Goal: Contribute content: Contribute content

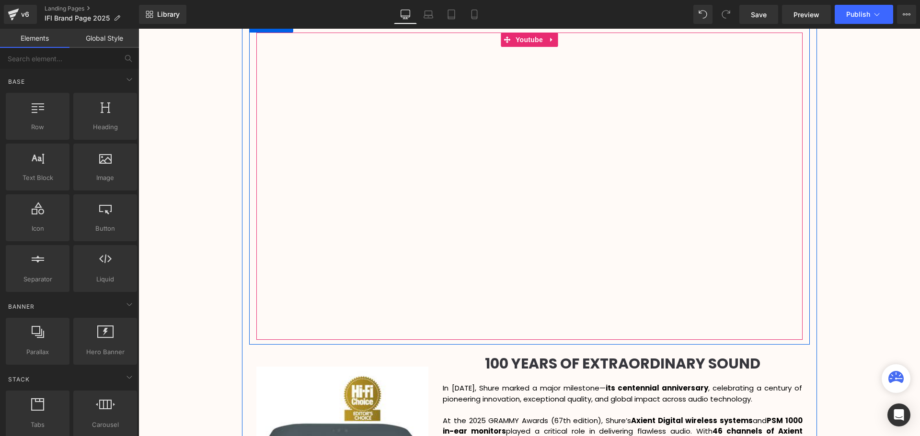
scroll to position [1118, 0]
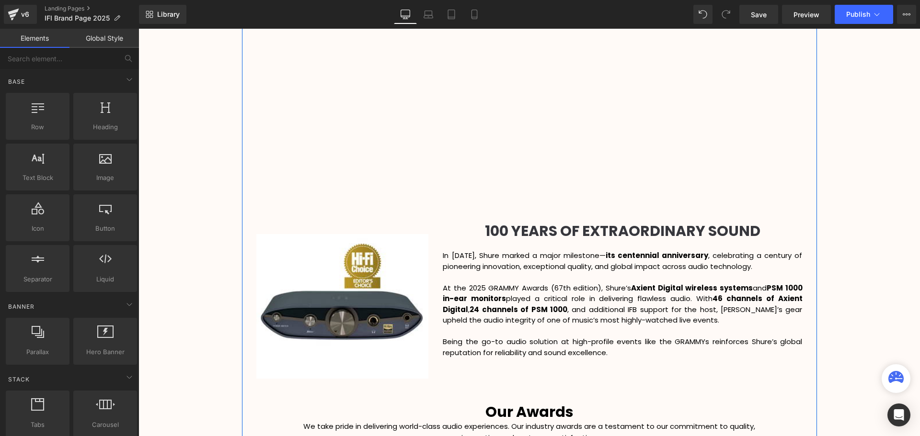
click at [752, 230] on b "100 YEARS OF EXTRAORDINARY SOUND" at bounding box center [622, 231] width 275 height 21
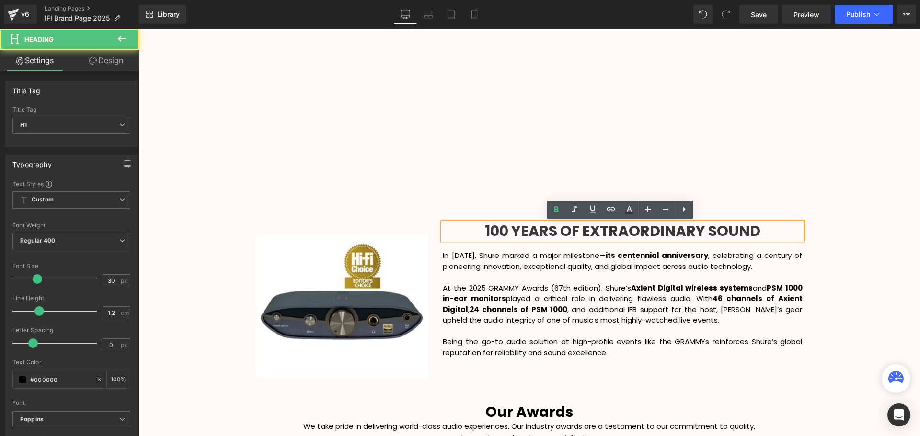
click at [762, 231] on h1 "100 YEARS OF EXTRAORDINARY SOUND" at bounding box center [622, 231] width 359 height 17
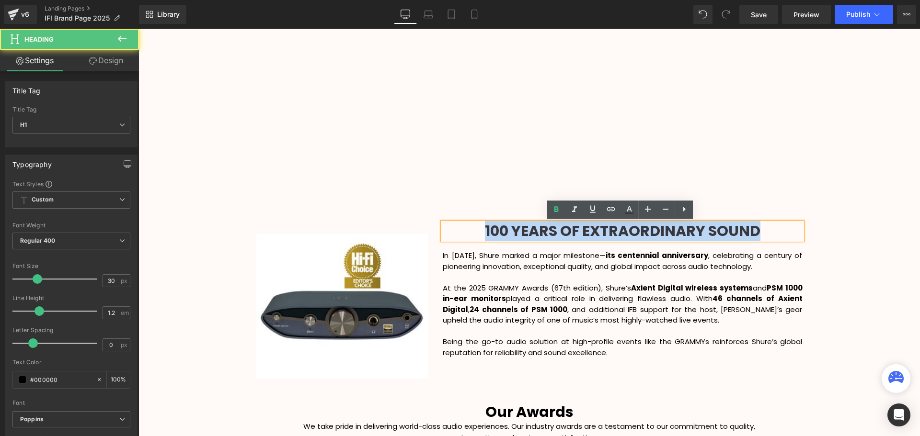
drag, startPoint x: 777, startPoint y: 232, endPoint x: 480, endPoint y: 227, distance: 297.5
click at [480, 227] on h1 "100 YEARS OF EXTRAORDINARY SOUND" at bounding box center [622, 231] width 359 height 17
paste div
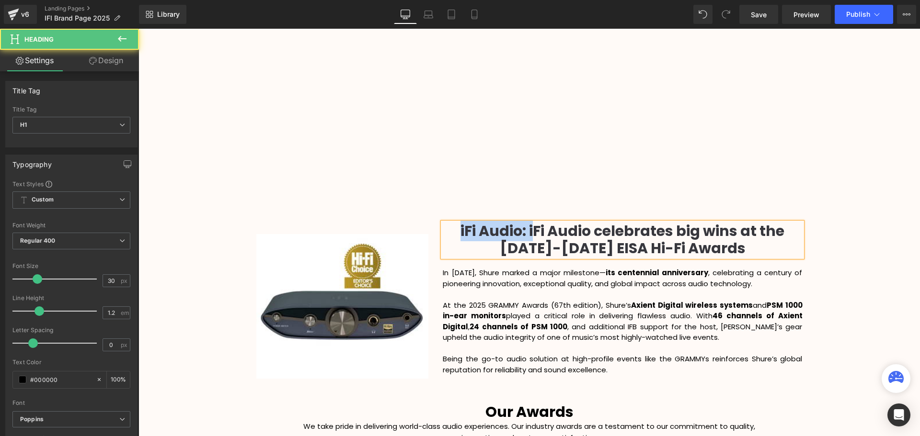
drag, startPoint x: 530, startPoint y: 232, endPoint x: 449, endPoint y: 228, distance: 80.6
click at [449, 228] on h1 "iFi Audio: iFi Audio celebrates big wins at the [DATE]-[DATE] EISA Hi-Fi Awards" at bounding box center [622, 240] width 359 height 34
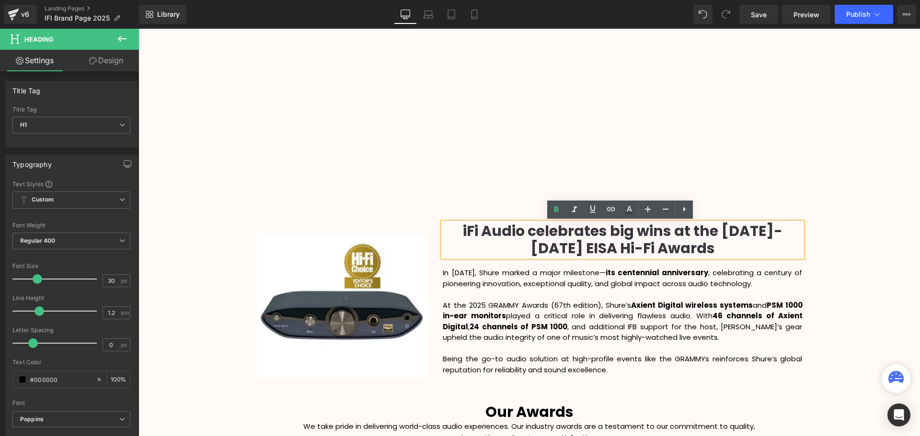
click at [871, 253] on div "Video Bg Row Welcome to Button Row Image 345px 345px Row High-Octane Audio That…" at bounding box center [528, 178] width 781 height 2384
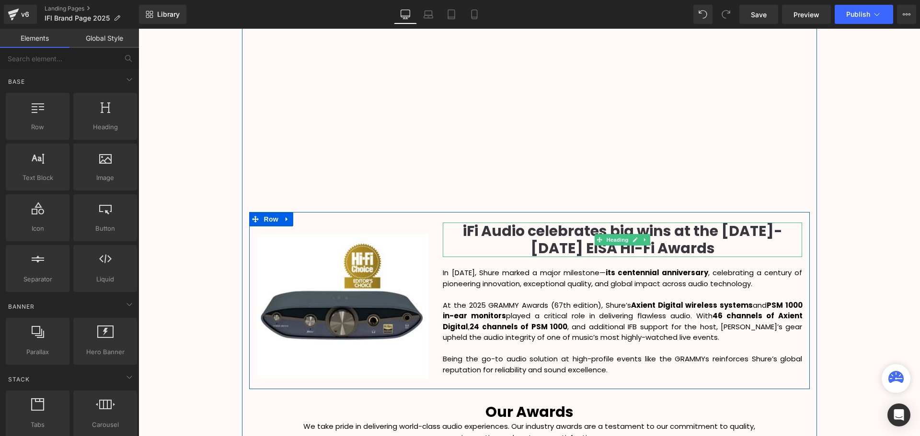
click at [713, 234] on b "iFi Audio celebrates big wins at the [DATE]-[DATE] EISA Hi-Fi Awards" at bounding box center [623, 240] width 320 height 38
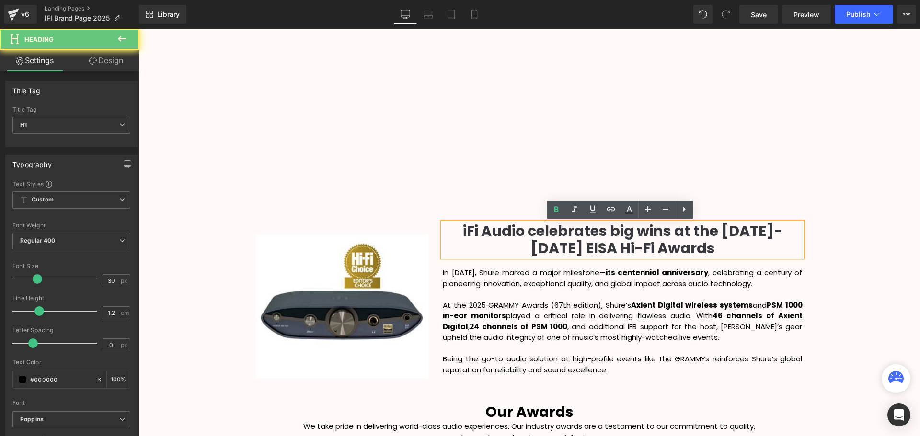
click at [711, 231] on b "iFi Audio celebrates big wins at the [DATE]-[DATE] EISA Hi-Fi Awards" at bounding box center [623, 240] width 320 height 38
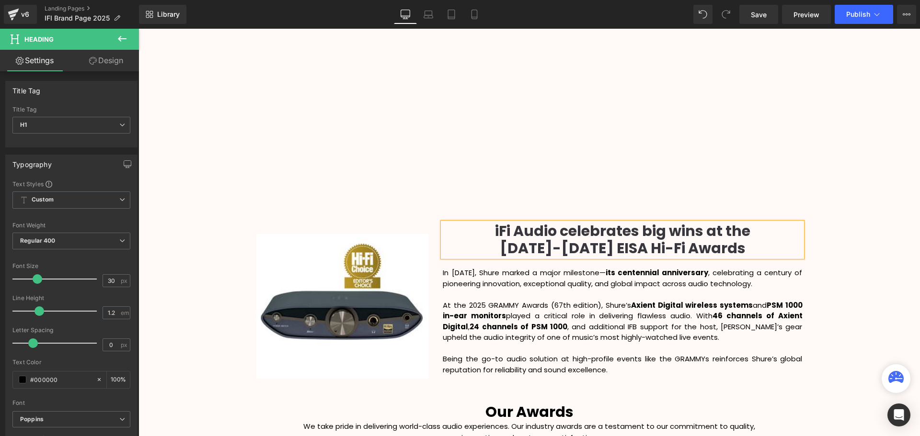
click at [842, 243] on div "Video Bg Row Welcome to Button Row Image 345px 345px Row High-Octane Audio That…" at bounding box center [528, 178] width 781 height 2384
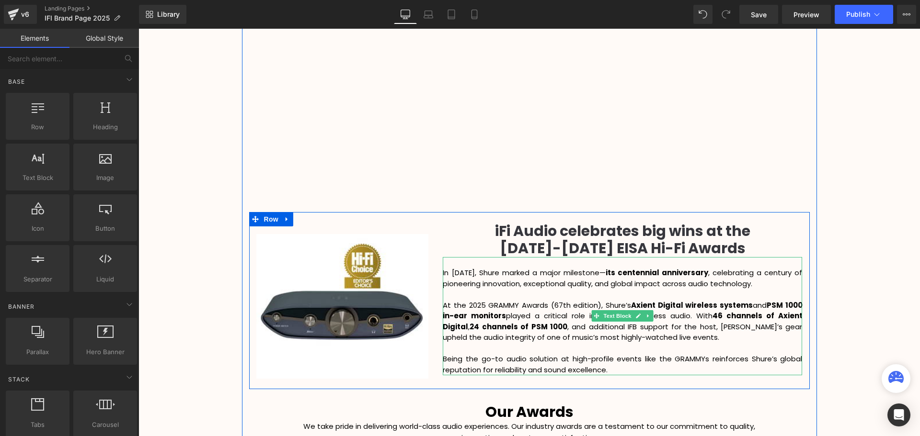
click at [615, 366] on p "Being the go-to audio solution at high-profile events like the GRAMMYs reinforc…" at bounding box center [622, 365] width 359 height 22
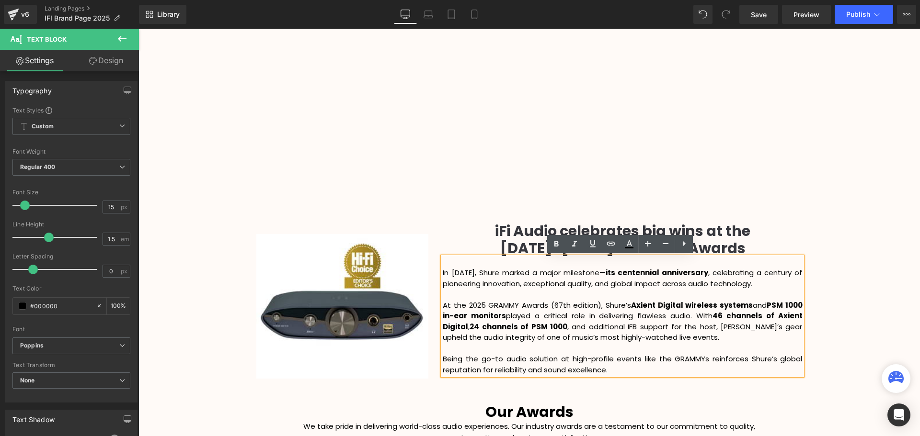
drag, startPoint x: 614, startPoint y: 372, endPoint x: 441, endPoint y: 274, distance: 198.6
click at [443, 274] on div "In [DATE], Shure marked a major milestone— its centennial anniversary , celebra…" at bounding box center [622, 316] width 359 height 119
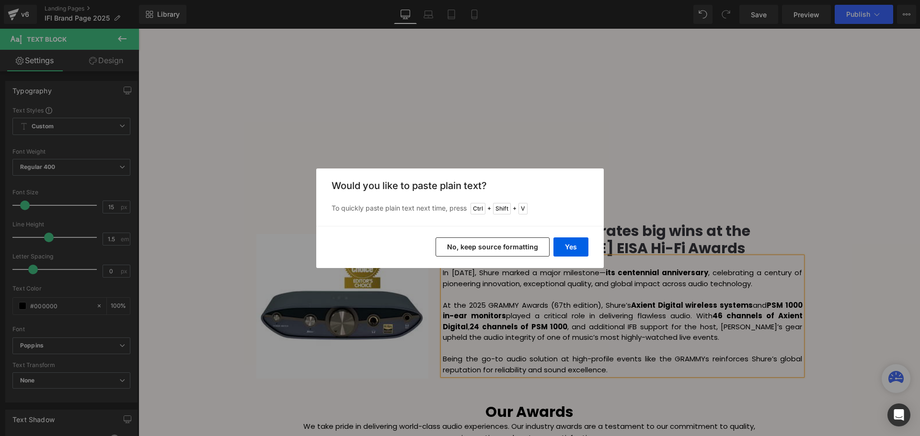
click at [525, 249] on button "No, keep source formatting" at bounding box center [492, 247] width 114 height 19
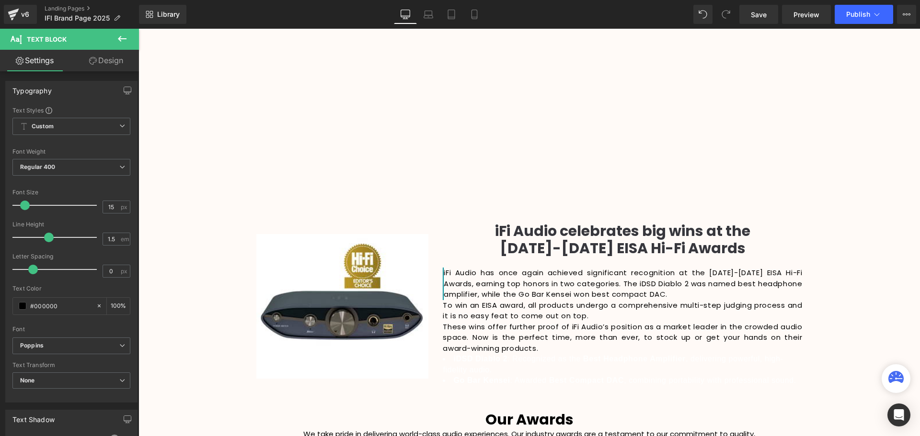
scroll to position [2540, 777]
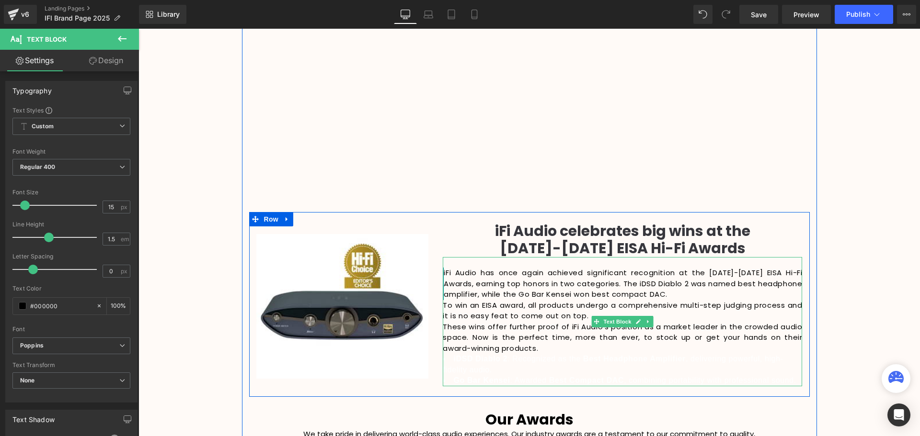
click at [722, 292] on p "iFi Audio has once again achieved significant recognition at the [DATE]-[DATE] …" at bounding box center [622, 284] width 359 height 33
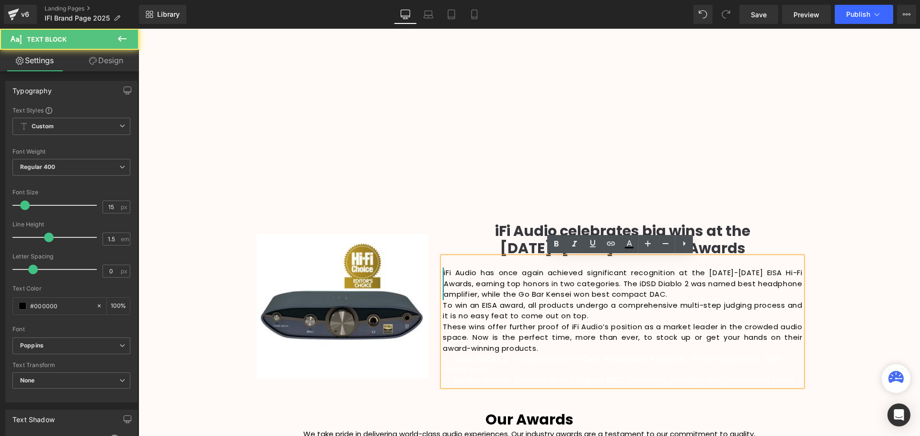
scroll to position [2550, 777]
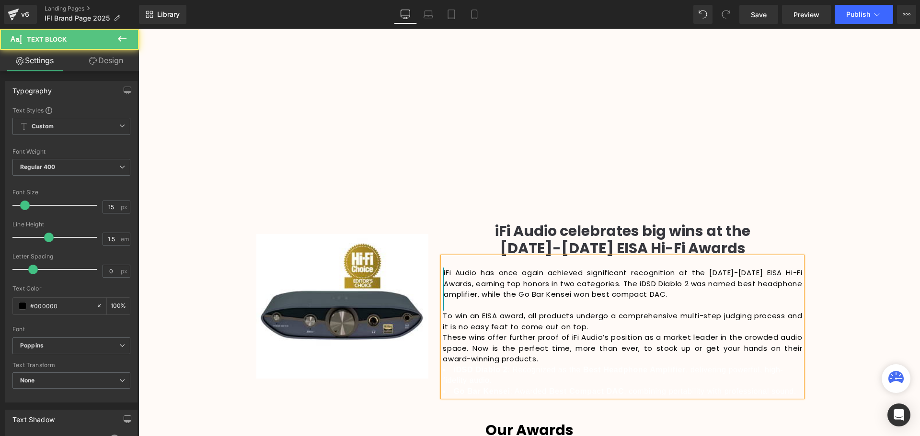
click at [617, 328] on p "To win an EISA award, all products undergo a comprehensive multi-step judging p…" at bounding box center [622, 322] width 359 height 22
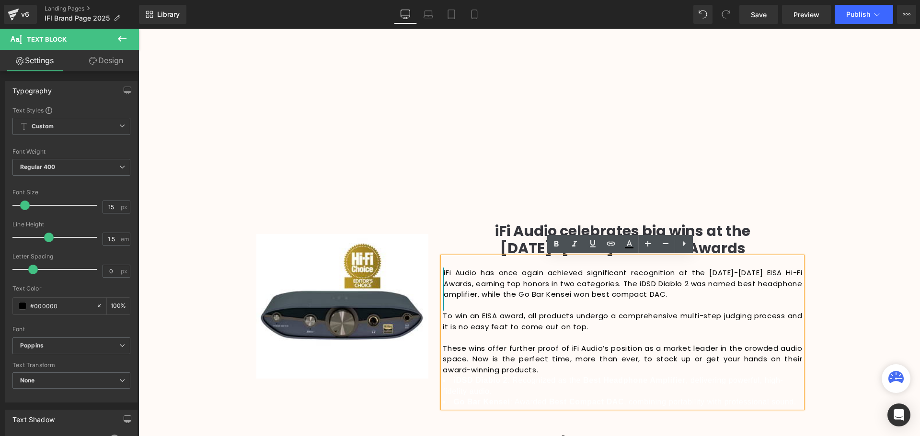
scroll to position [2561, 777]
click at [828, 336] on div "Video Bg Row Welcome to Button Row Image 345px 345px Row High-Octane Audio That…" at bounding box center [528, 192] width 781 height 2413
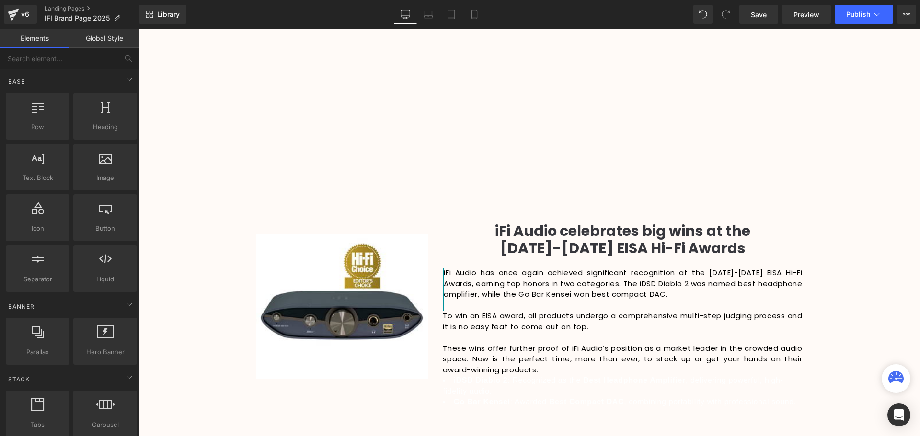
click at [533, 380] on li "iDSD Diablo 2 : Recognized as the Best Headphone Amplifier , delivering powerfu…" at bounding box center [622, 387] width 359 height 22
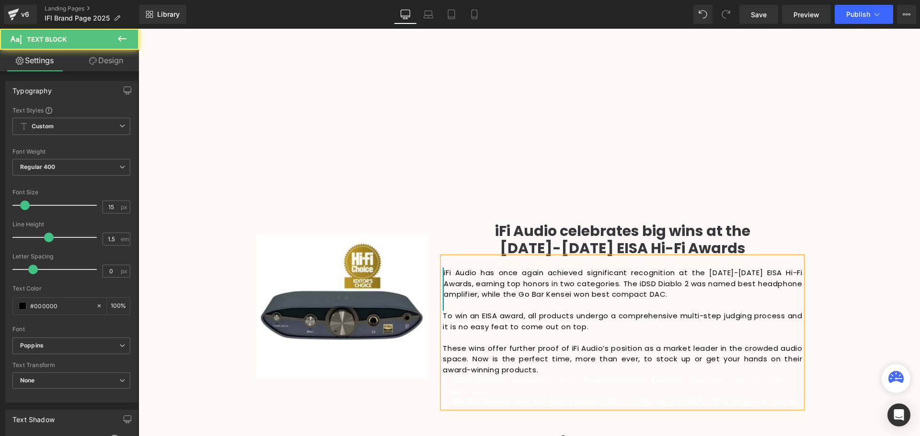
click at [0, 0] on div "Rendering Content" at bounding box center [0, 0] width 0 height 0
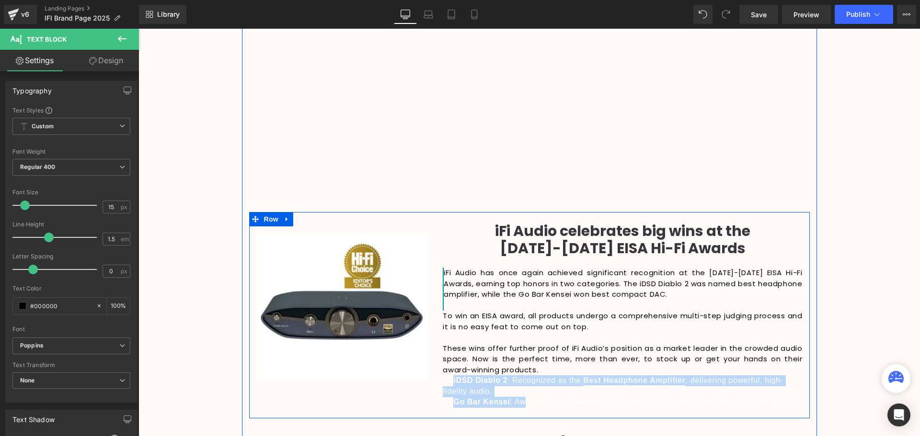
drag, startPoint x: 525, startPoint y: 398, endPoint x: 438, endPoint y: 378, distance: 88.9
click at [438, 378] on div "iFi Audio celebrates big wins at the [DATE]-[DATE] EISA Hi-Fi Awards Heading iF…" at bounding box center [622, 315] width 374 height 185
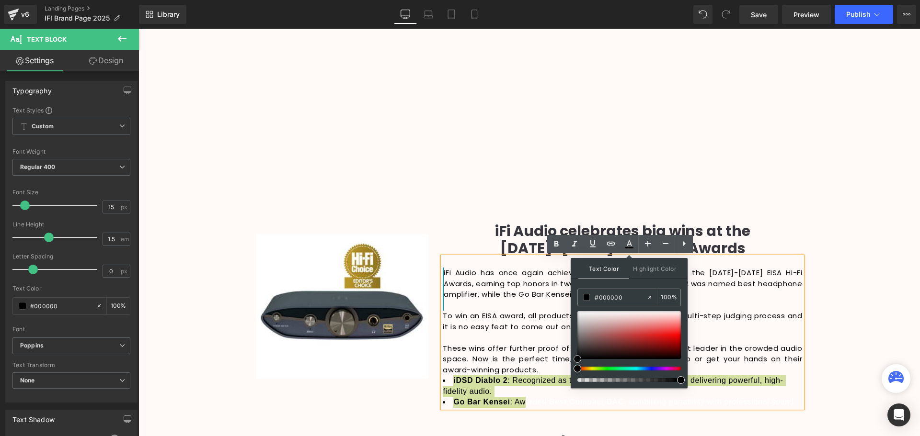
drag, startPoint x: 720, startPoint y: 354, endPoint x: 554, endPoint y: 386, distance: 168.6
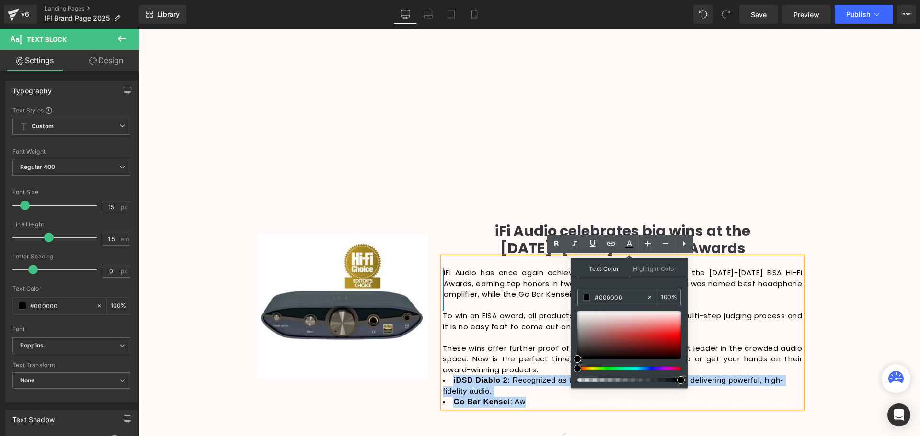
click at [822, 317] on div "Video Bg Row Welcome to Button Row Image 345px 345px Row High-Octane Audio That…" at bounding box center [528, 192] width 781 height 2413
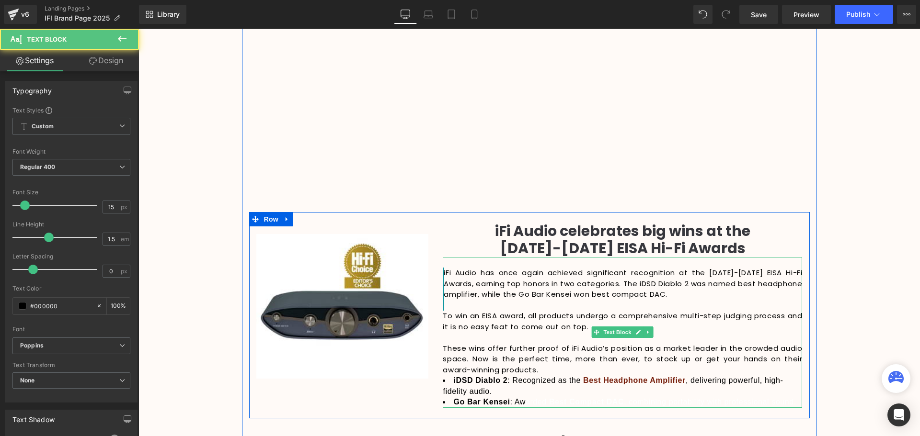
drag, startPoint x: 680, startPoint y: 403, endPoint x: 727, endPoint y: 400, distance: 46.6
click at [721, 401] on li "Go Bar Kensei : Aw arded Best Compact DAC , combining portability with professi…" at bounding box center [622, 402] width 359 height 11
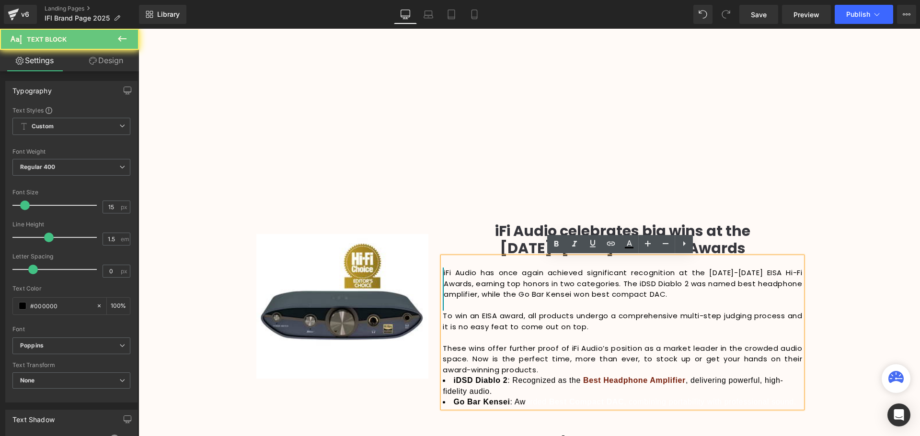
click at [774, 402] on span ", combining portability with professional sound." at bounding box center [710, 402] width 172 height 8
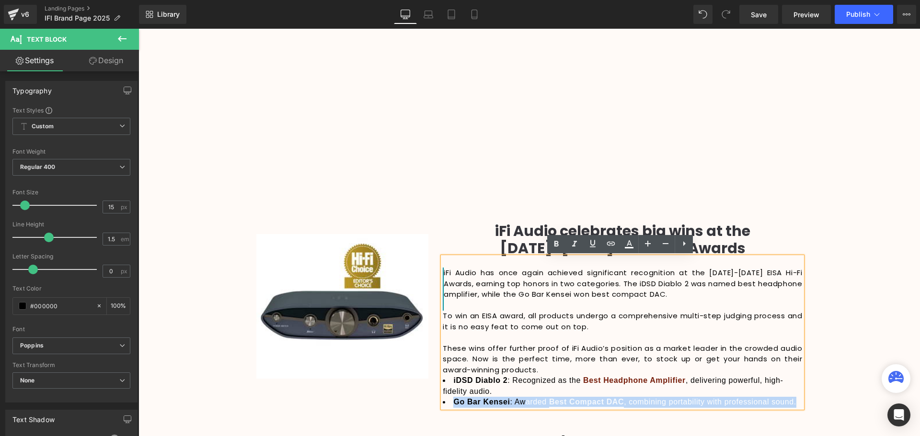
drag, startPoint x: 792, startPoint y: 399, endPoint x: 491, endPoint y: 390, distance: 301.4
click at [491, 390] on ul "iDSD Diablo 2 : Recognized as the Best Headphone Amplifier , delivering powerfu…" at bounding box center [622, 392] width 359 height 33
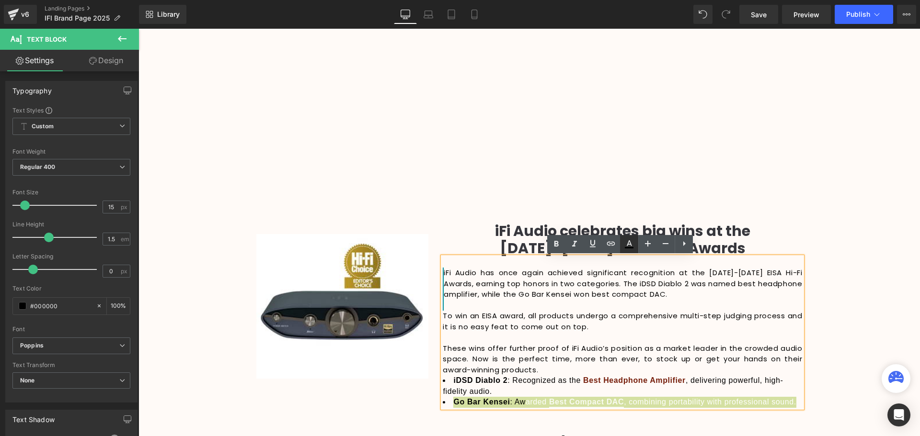
click at [631, 249] on icon at bounding box center [628, 244] width 11 height 11
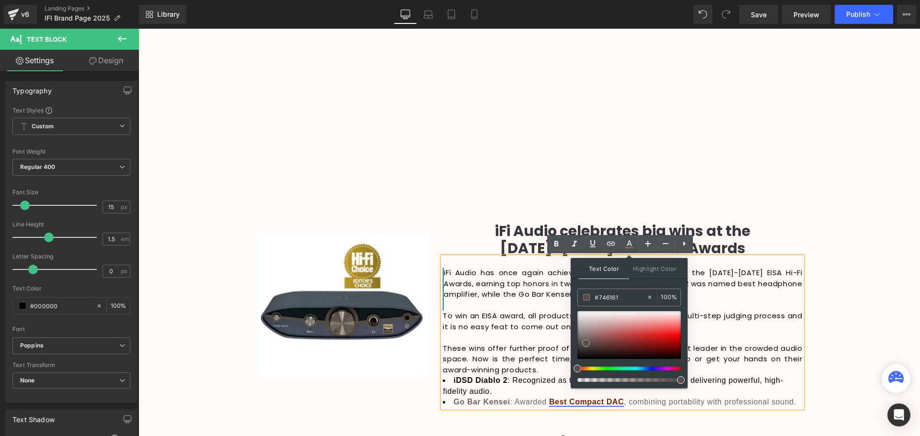
type input "#000000"
drag, startPoint x: 742, startPoint y: 375, endPoint x: 559, endPoint y: 413, distance: 187.1
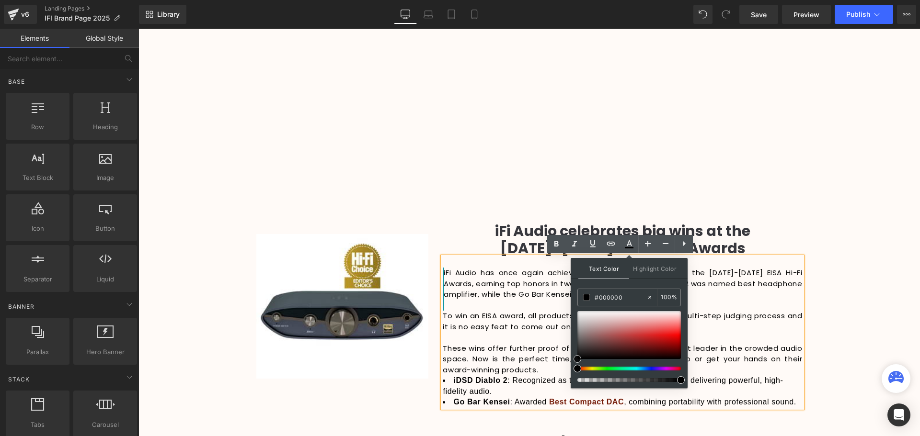
click at [831, 341] on div "Video Bg Row Welcome to Button Row Image 345px 345px Row High-Octane Audio That…" at bounding box center [528, 192] width 781 height 2413
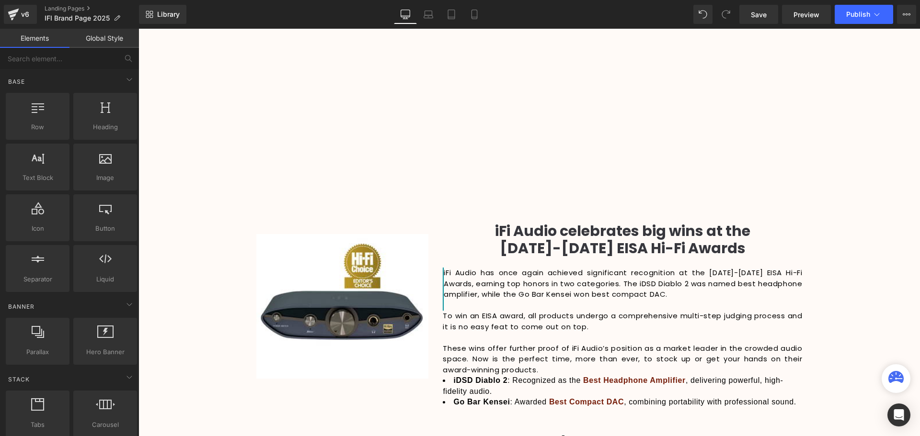
click at [857, 355] on div "Video Bg Row Welcome to Button Row Image 345px 345px Row High-Octane Audio That…" at bounding box center [528, 192] width 781 height 2413
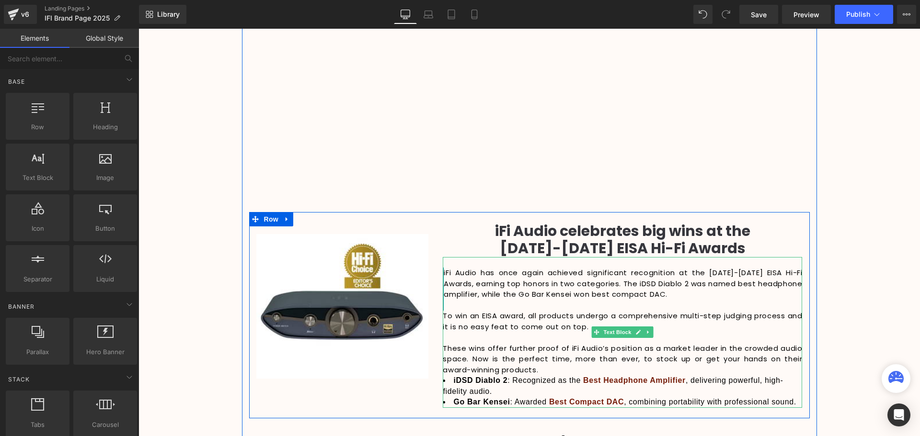
click at [559, 370] on p "These wins offer further proof of iFi Audio’s position as a market leader in th…" at bounding box center [622, 359] width 359 height 33
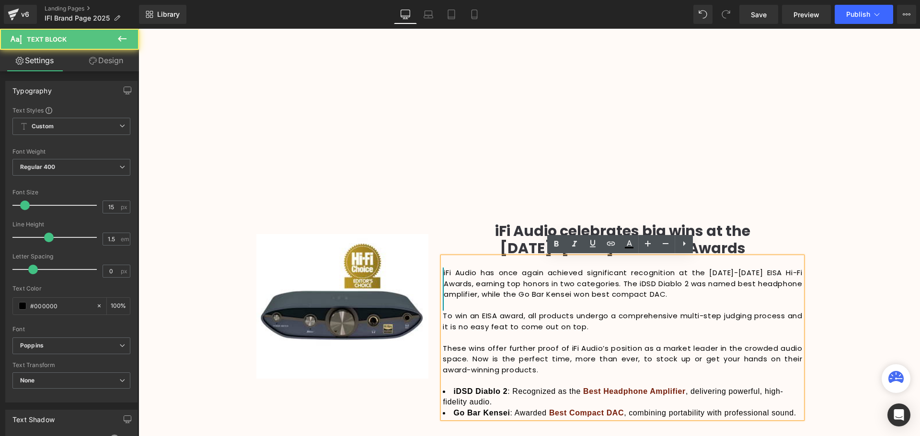
scroll to position [2572, 777]
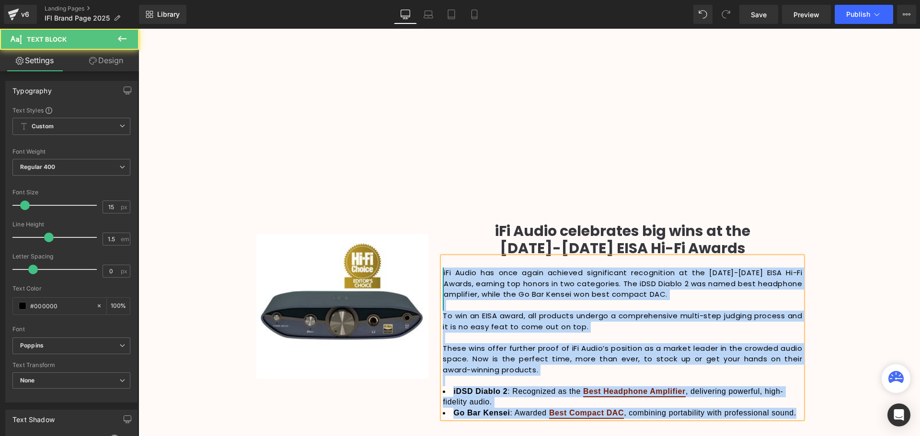
drag, startPoint x: 793, startPoint y: 413, endPoint x: 442, endPoint y: 273, distance: 378.2
click at [443, 273] on div "iFi Audio has once again achieved significant recognition at the [DATE]-[DATE] …" at bounding box center [622, 338] width 359 height 162
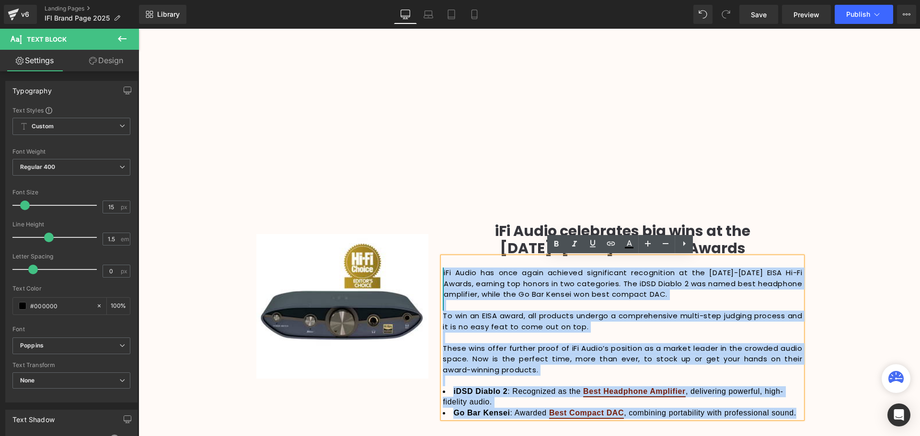
click at [455, 298] on p "iFi Audio has once again achieved significant recognition at the [DATE]-[DATE] …" at bounding box center [622, 284] width 359 height 33
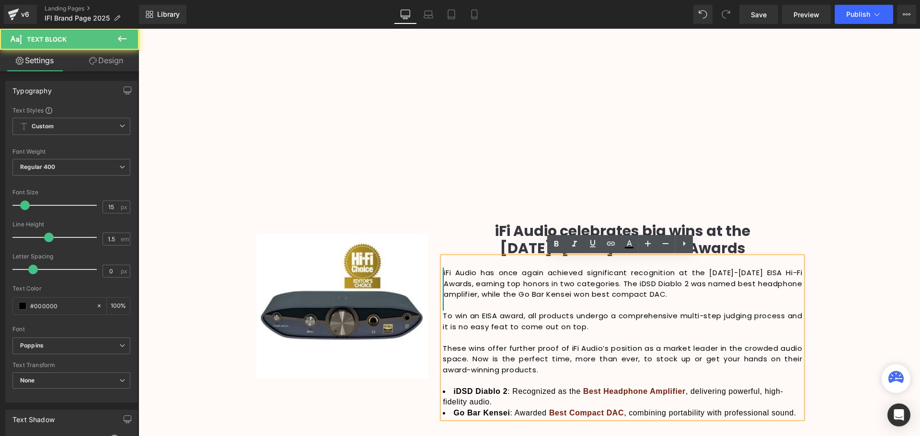
click at [443, 304] on div "iFi Audio has once again achieved significant recognition at the [DATE]-[DATE] …" at bounding box center [622, 338] width 359 height 162
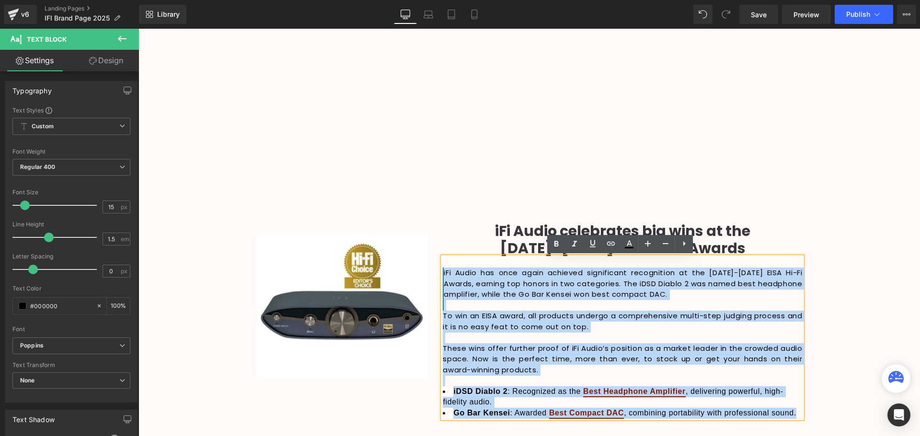
drag, startPoint x: 795, startPoint y: 413, endPoint x: 442, endPoint y: 273, distance: 380.4
click at [443, 273] on div "iFi Audio has once again achieved significant recognition at the [DATE]-[DATE] …" at bounding box center [622, 338] width 359 height 162
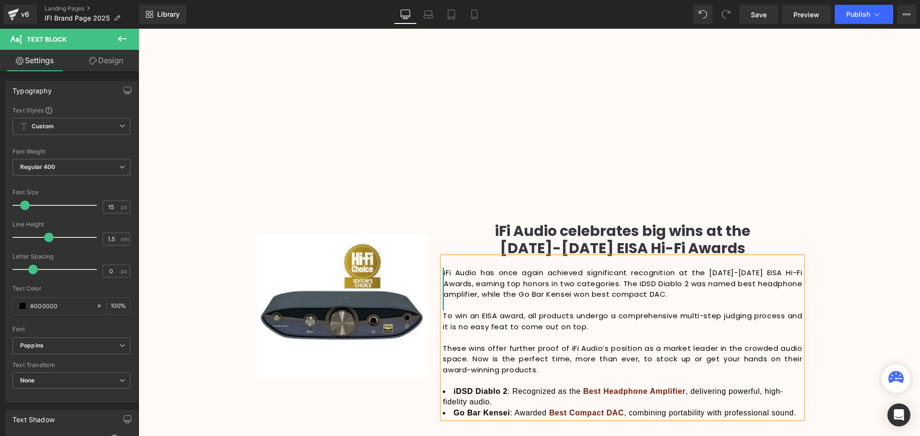
scroll to position [2532, 777]
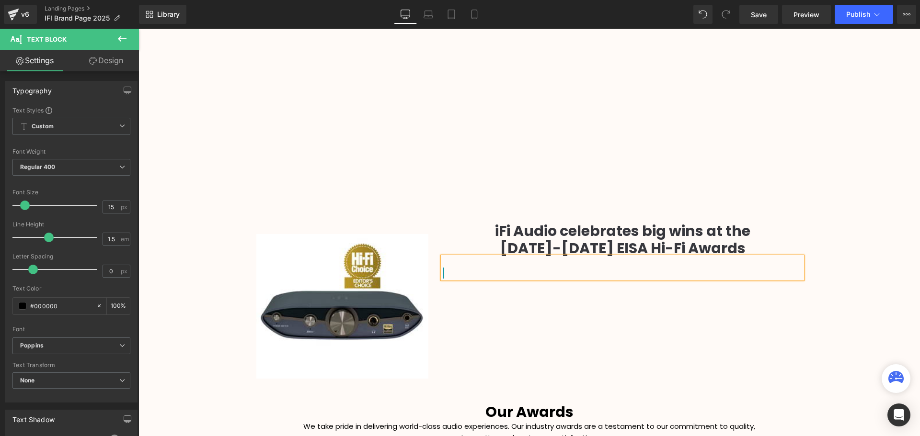
click at [503, 291] on div "Image iFi Audio celebrates big wins at the [DATE]-[DATE] EISA Hi-Fi Awards Head…" at bounding box center [529, 300] width 560 height 177
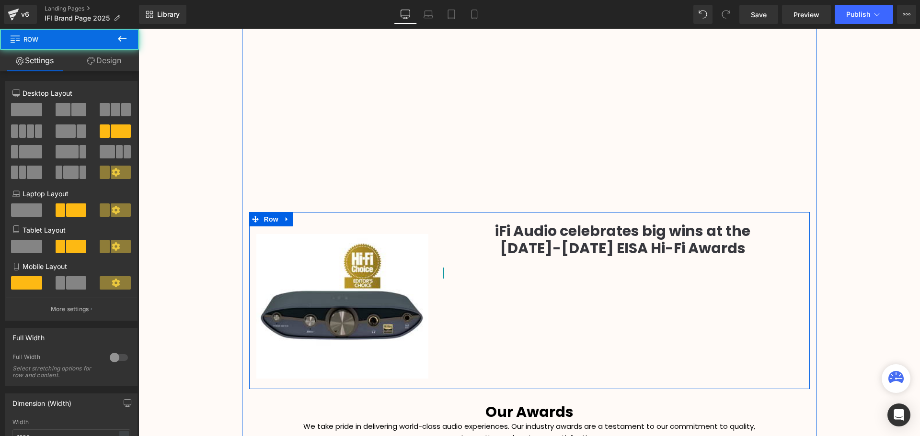
click at [533, 310] on div "Image iFi Audio celebrates big wins at the [DATE]-[DATE] EISA Hi-Fi Awards Head…" at bounding box center [529, 300] width 560 height 177
click at [457, 268] on p at bounding box center [622, 273] width 359 height 11
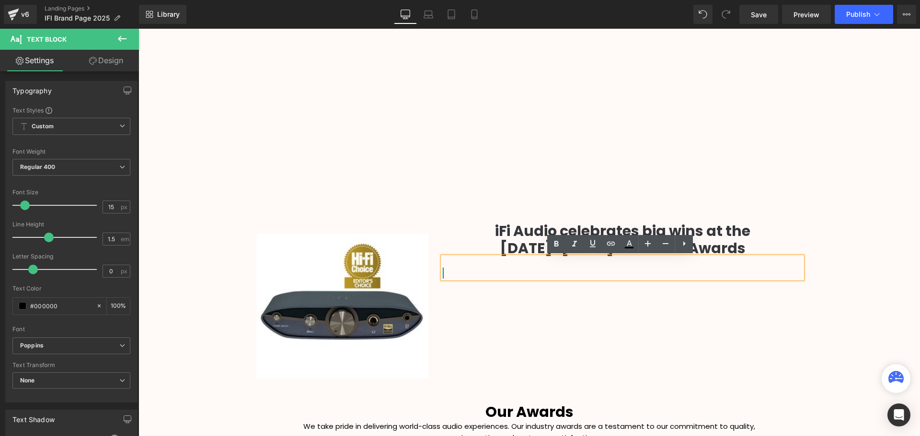
click at [557, 261] on p at bounding box center [622, 262] width 359 height 11
click at [520, 272] on p at bounding box center [622, 273] width 359 height 11
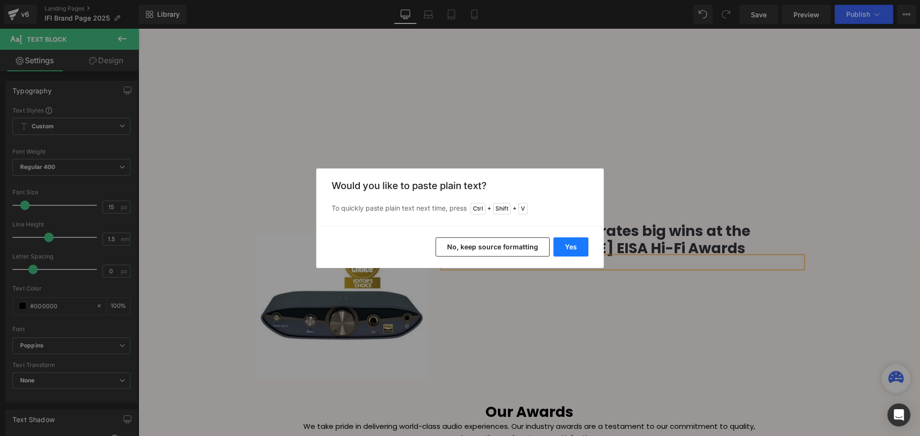
click at [571, 249] on button "Yes" at bounding box center [570, 247] width 35 height 19
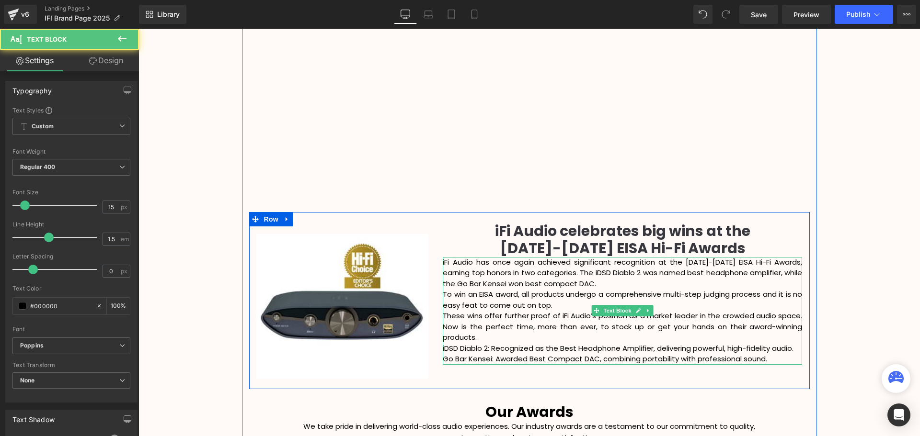
click at [599, 283] on div "iFi Audio has once again achieved significant recognition at the [DATE]-[DATE] …" at bounding box center [622, 311] width 359 height 108
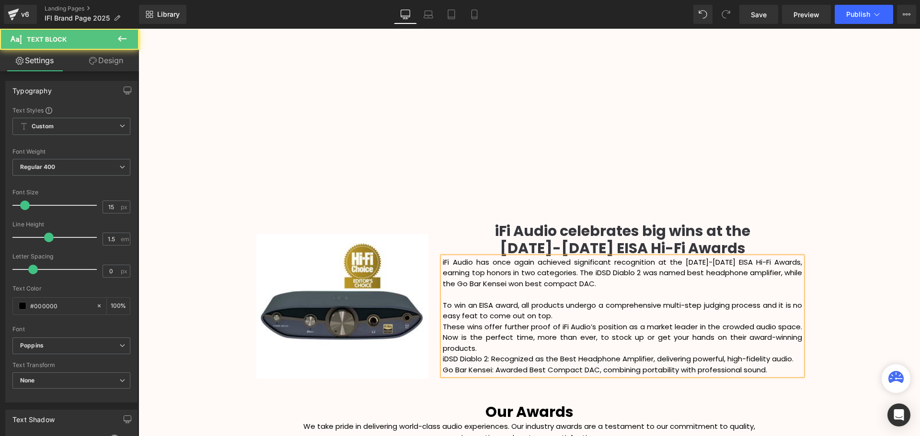
click at [568, 316] on div "To win an EISA award, all products undergo a comprehensive multi-step judging p…" at bounding box center [622, 311] width 359 height 22
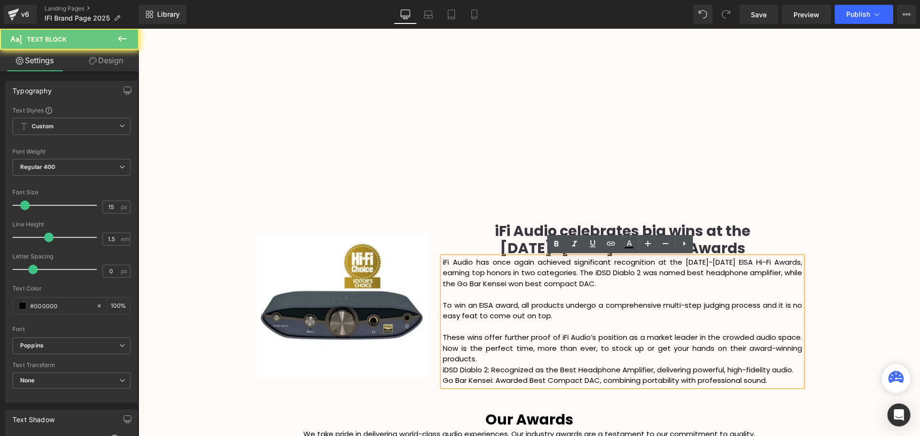
scroll to position [2540, 777]
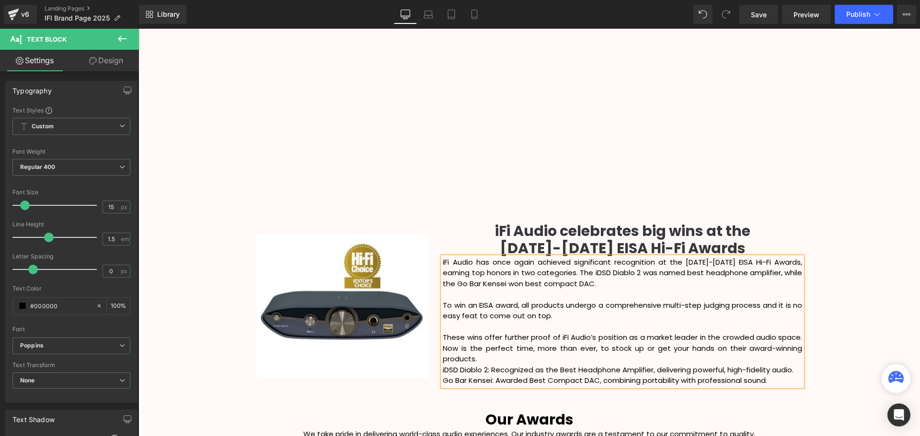
click at [506, 356] on div "These wins offer further proof of iFi Audio’s position as a market leader in th…" at bounding box center [622, 348] width 359 height 33
click at [443, 337] on div "These wins offer further proof of iFi Audio’s position as a market leader in th…" at bounding box center [622, 348] width 359 height 33
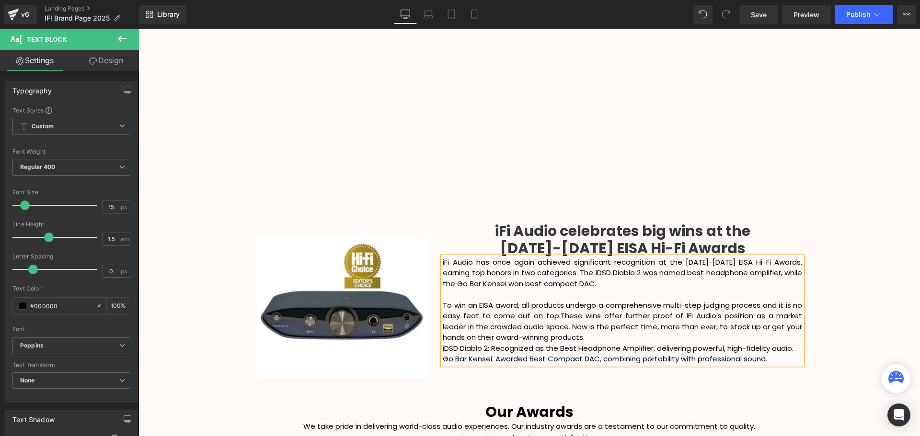
click at [563, 337] on div "To win an EISA award, all products undergo a comprehensive multi-step judging p…" at bounding box center [622, 321] width 359 height 43
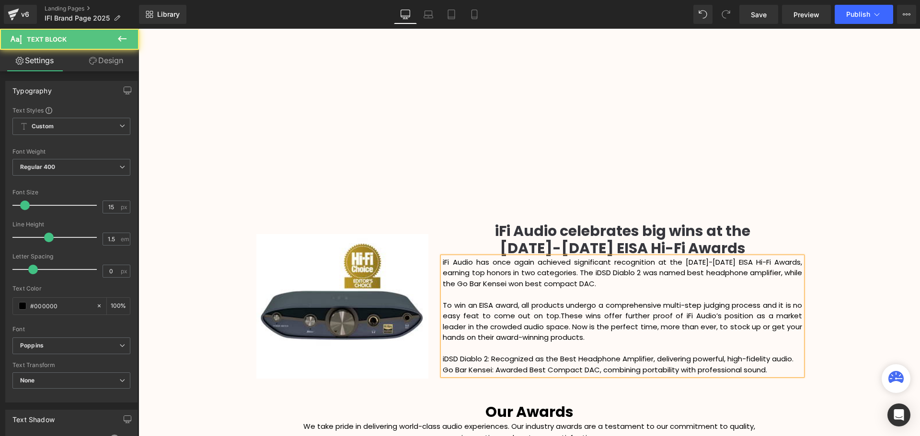
click at [860, 311] on div "Video Bg Row Welcome to Button Row Image 345px 345px Row High-Octane Audio That…" at bounding box center [528, 178] width 781 height 2384
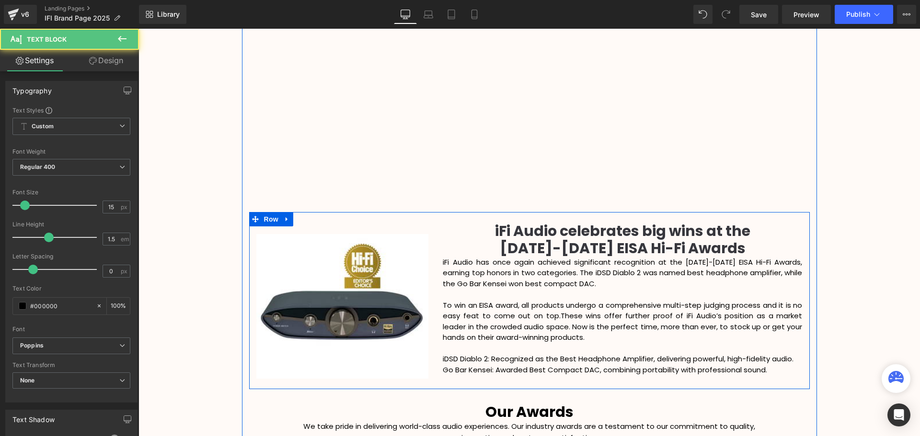
drag, startPoint x: 489, startPoint y: 360, endPoint x: 438, endPoint y: 359, distance: 50.3
click at [438, 359] on div "iFi Audio celebrates big wins at the [DATE]-[DATE] EISA Hi-Fi Awards Heading iF…" at bounding box center [622, 299] width 374 height 153
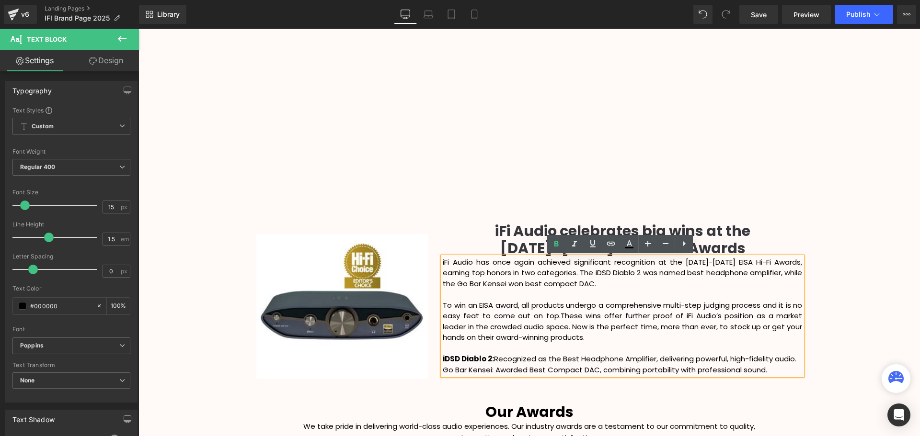
click at [487, 370] on div "Go Bar Kensei: Awarded Best Compact DAC, combining portability with professiona…" at bounding box center [622, 370] width 359 height 11
drag, startPoint x: 491, startPoint y: 370, endPoint x: 440, endPoint y: 370, distance: 51.7
click at [443, 370] on div "iFi Audio has once again achieved significant recognition at the [DATE]-[DATE] …" at bounding box center [622, 316] width 359 height 119
click at [467, 372] on div "Go Bar Kensei: Awarded Best Compact DAC, combining portability with professiona…" at bounding box center [622, 370] width 359 height 11
drag, startPoint x: 491, startPoint y: 371, endPoint x: 443, endPoint y: 372, distance: 48.9
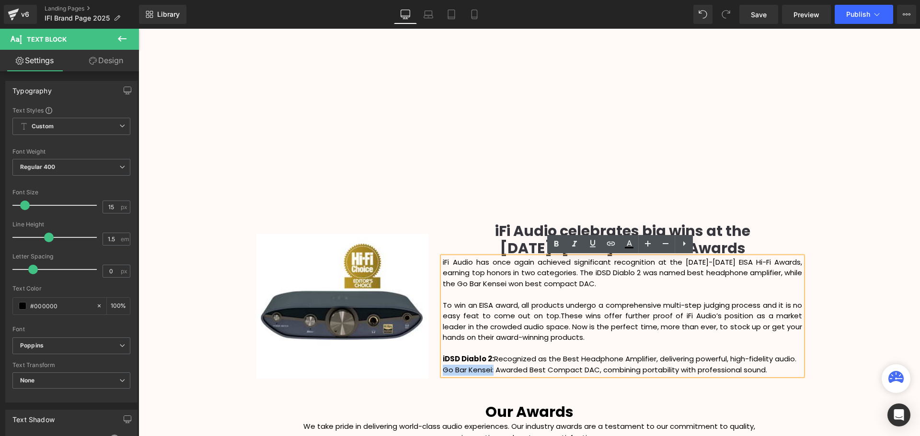
click at [443, 372] on div "Go Bar Kensei: Awarded Best Compact DAC, combining portability with professiona…" at bounding box center [622, 370] width 359 height 11
click at [813, 325] on div "About Us Heading We’re iFi audio, an award-winning British Hi-Fi audio tech com…" at bounding box center [529, 191] width 575 height 738
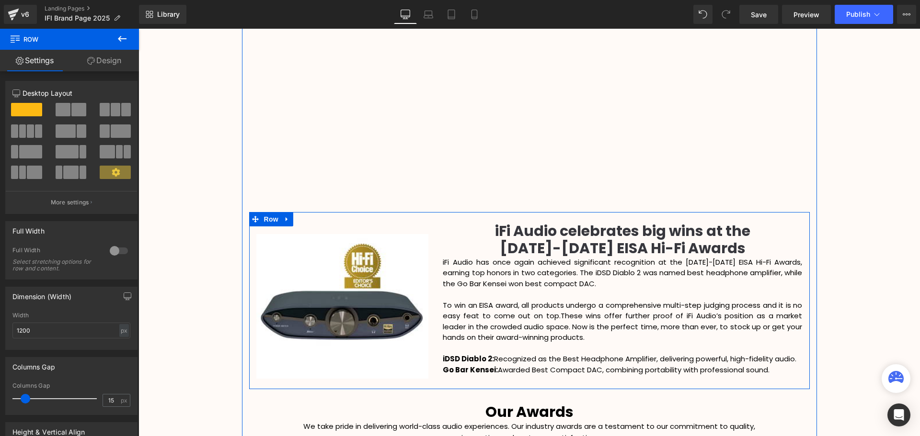
drag, startPoint x: 744, startPoint y: 248, endPoint x: 744, endPoint y: 253, distance: 4.8
click at [743, 249] on h1 "[DATE]-[DATE] EISA Hi-Fi Awards" at bounding box center [622, 248] width 359 height 17
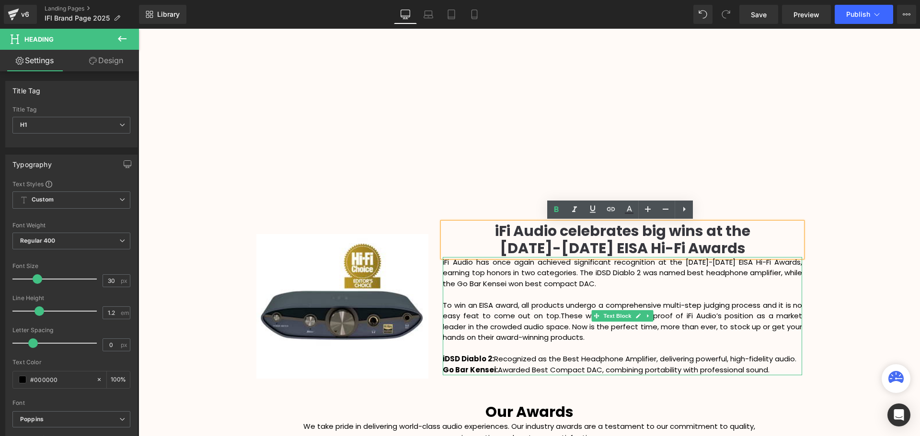
click at [445, 262] on div "iFi Audio has once again achieved significant recognition at the [DATE]-[DATE] …" at bounding box center [622, 316] width 359 height 119
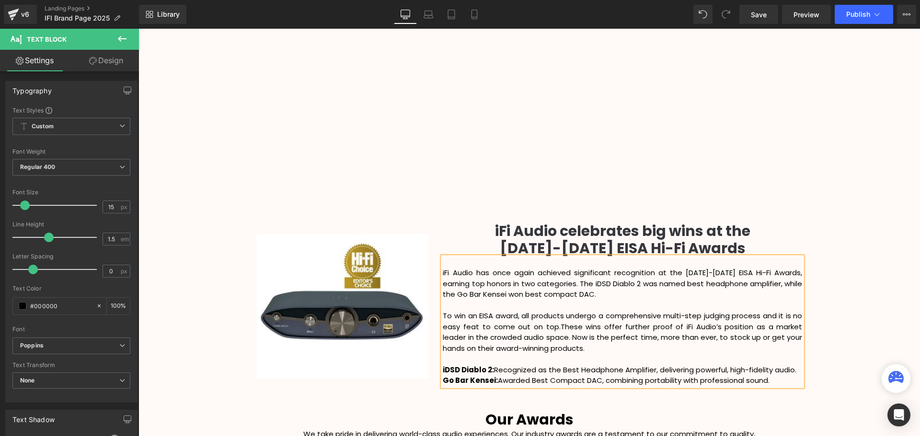
scroll to position [2540, 777]
click at [852, 288] on div "Video Bg Row Welcome to Button Row Image 345px 345px Row High-Octane Audio That…" at bounding box center [528, 182] width 781 height 2392
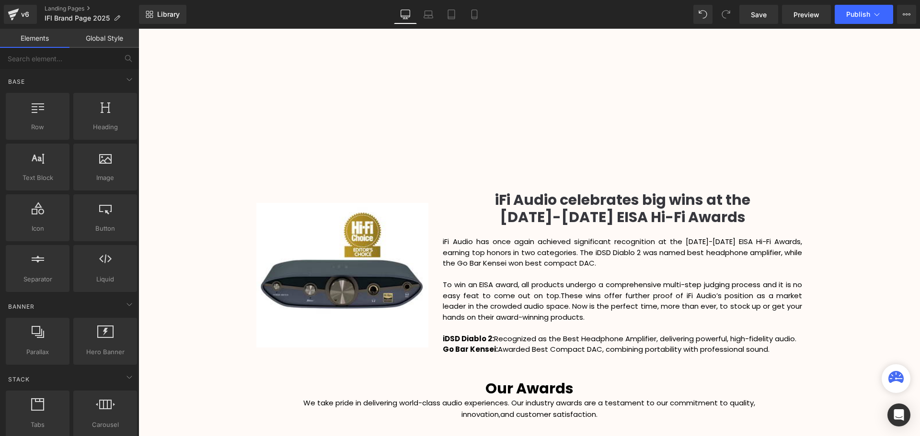
scroll to position [1166, 0]
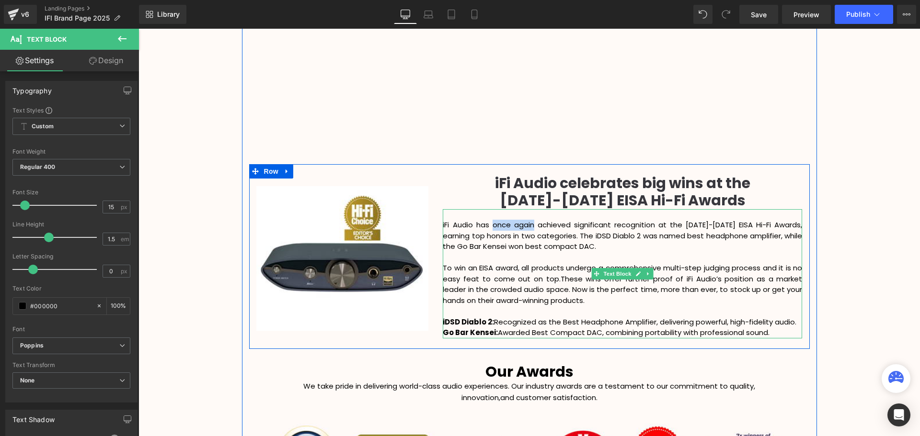
drag, startPoint x: 537, startPoint y: 224, endPoint x: 492, endPoint y: 224, distance: 45.5
click at [492, 224] on div "iFi Audio has once again achieved significant recognition at the [DATE]-[DATE] …" at bounding box center [622, 273] width 359 height 129
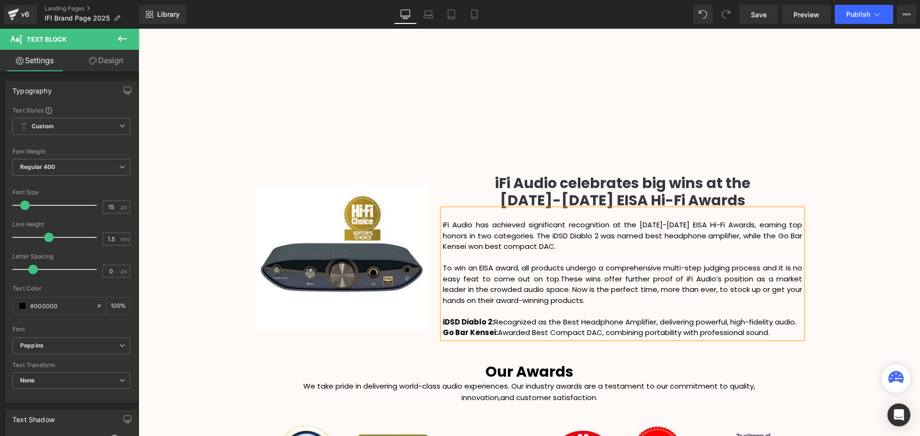
drag, startPoint x: 857, startPoint y: 251, endPoint x: 863, endPoint y: 259, distance: 9.6
click at [857, 251] on div "Video Bg Row Welcome to Button Row Image 345px 345px Row High-Octane Audio That…" at bounding box center [528, 134] width 781 height 2392
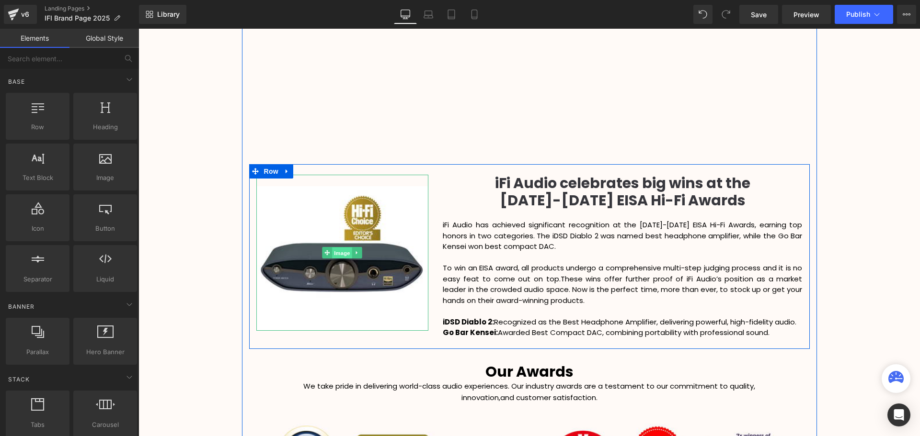
click at [341, 252] on span "Image" at bounding box center [342, 252] width 20 height 11
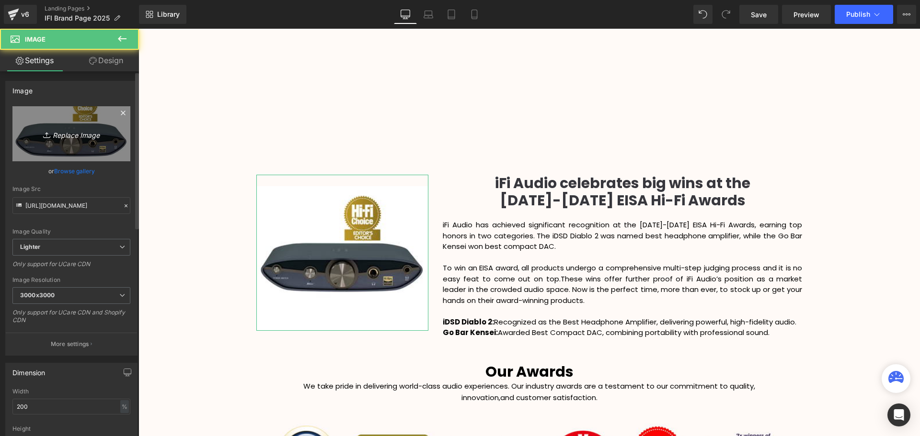
click at [71, 131] on icon "Replace Image" at bounding box center [71, 134] width 77 height 12
type input "C:\fakepath\iFi-Audio-iDSD-Diablo-2_web.jpg"
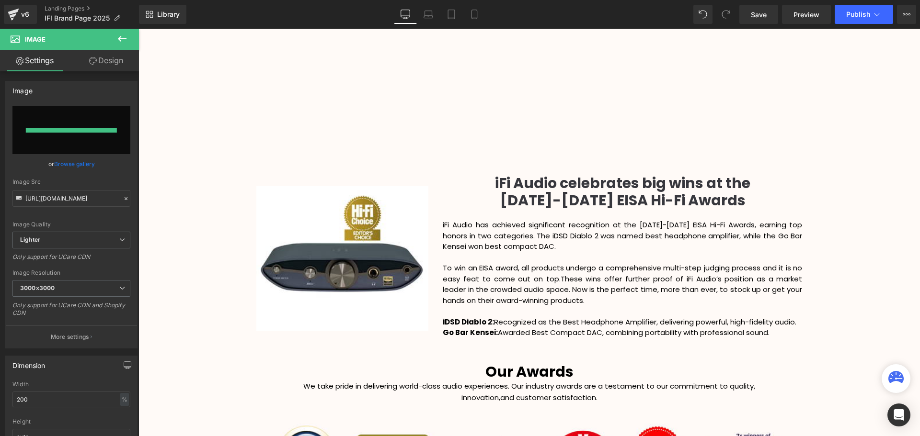
type input "[URL][DOMAIN_NAME]"
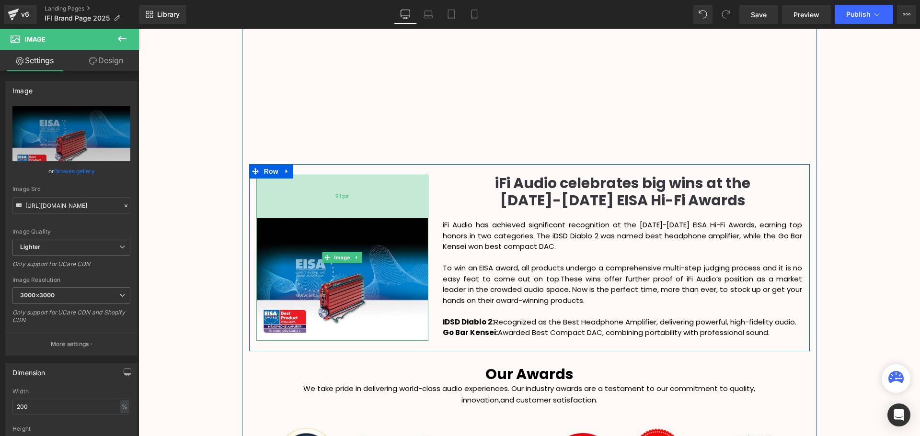
scroll to position [5, 5]
drag, startPoint x: 361, startPoint y: 175, endPoint x: 357, endPoint y: 207, distance: 32.3
click at [357, 207] on div "91px" at bounding box center [342, 197] width 172 height 44
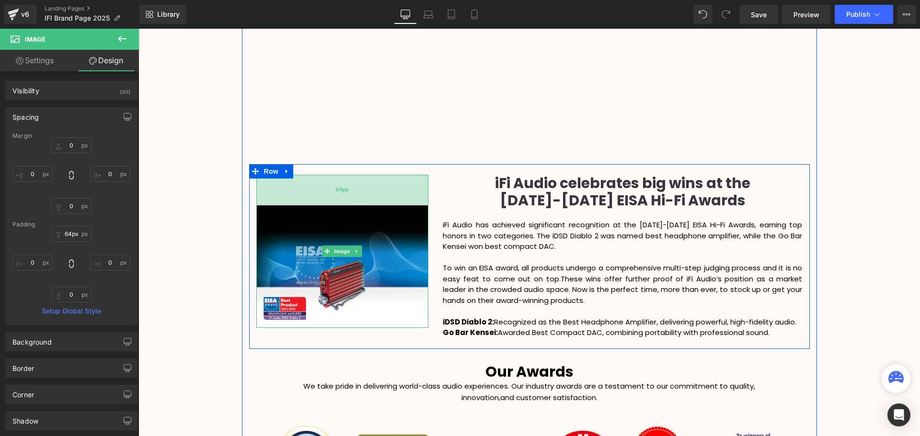
scroll to position [2540, 777]
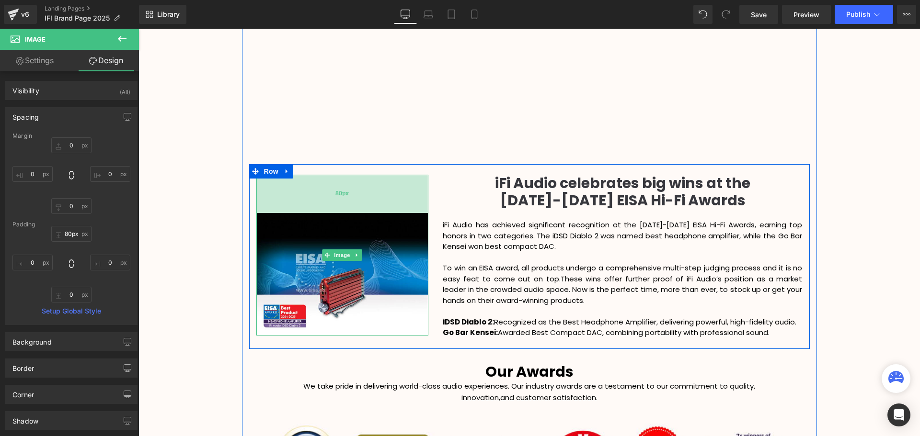
drag, startPoint x: 394, startPoint y: 196, endPoint x: 393, endPoint y: 191, distance: 5.3
click at [393, 191] on div "80px" at bounding box center [342, 194] width 172 height 38
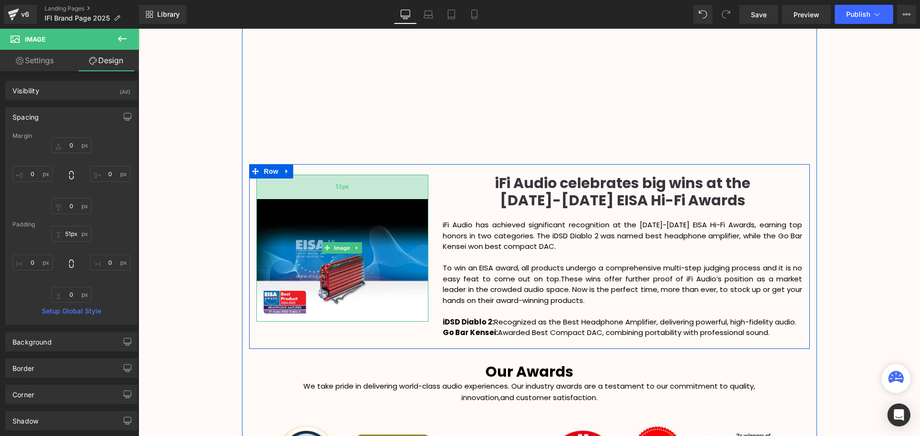
type input "50px"
drag, startPoint x: 409, startPoint y: 200, endPoint x: 411, endPoint y: 186, distance: 14.2
click at [411, 186] on div "50px" at bounding box center [342, 187] width 172 height 24
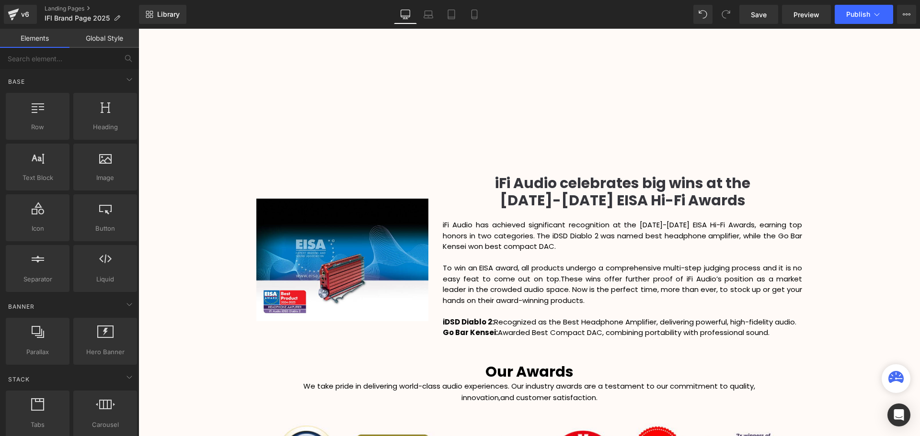
click at [215, 210] on div "Video Bg Row Welcome to Button Row Image 345px 345px Row High-Octane Audio That…" at bounding box center [528, 134] width 781 height 2392
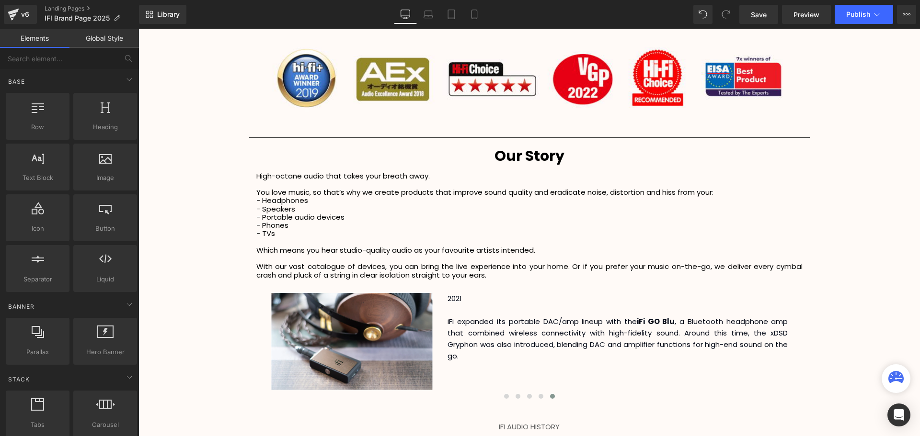
scroll to position [1645, 0]
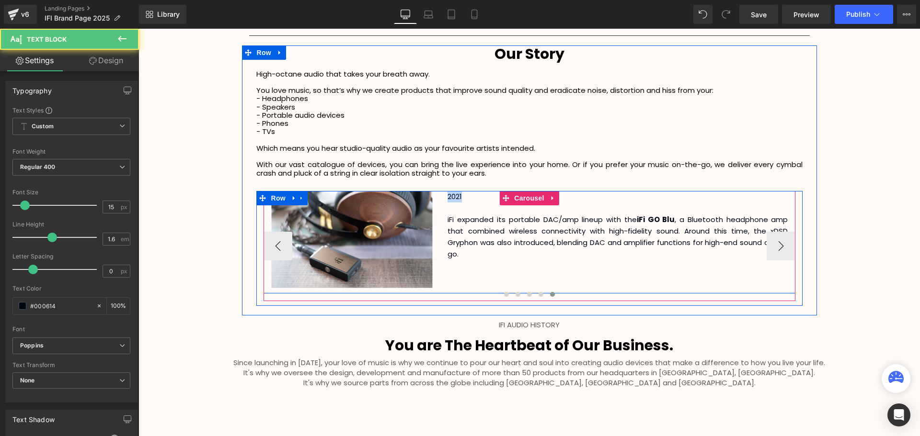
drag, startPoint x: 474, startPoint y: 194, endPoint x: 440, endPoint y: 194, distance: 34.0
click at [440, 194] on div "2021 iFi expanded its portable DAC/amp lineup with the iFi GO Blu , a Bluetooth…" at bounding box center [617, 225] width 354 height 69
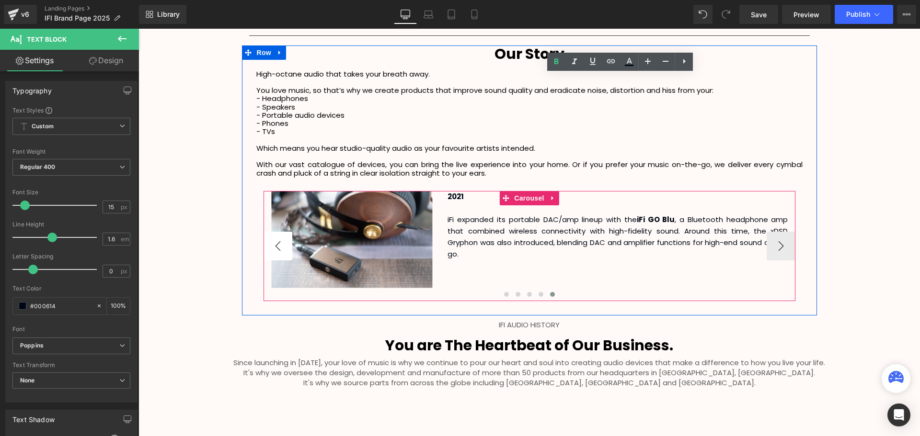
click at [277, 246] on button "‹" at bounding box center [277, 246] width 29 height 29
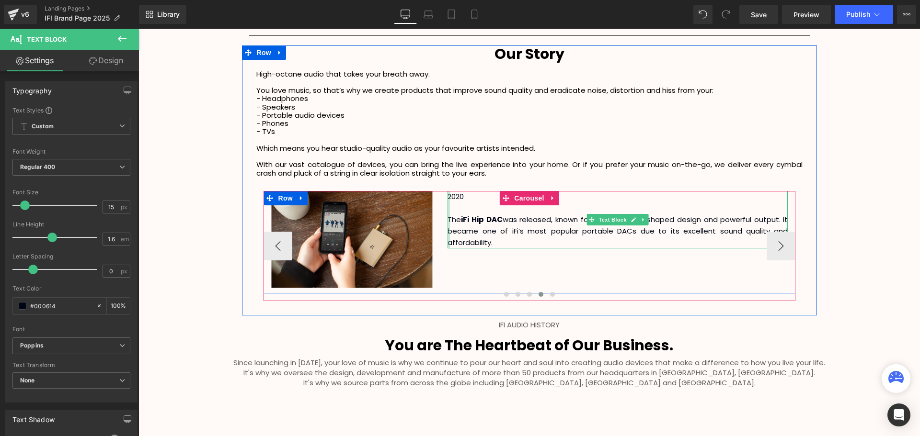
click at [384, 198] on img at bounding box center [352, 240] width 163 height 98
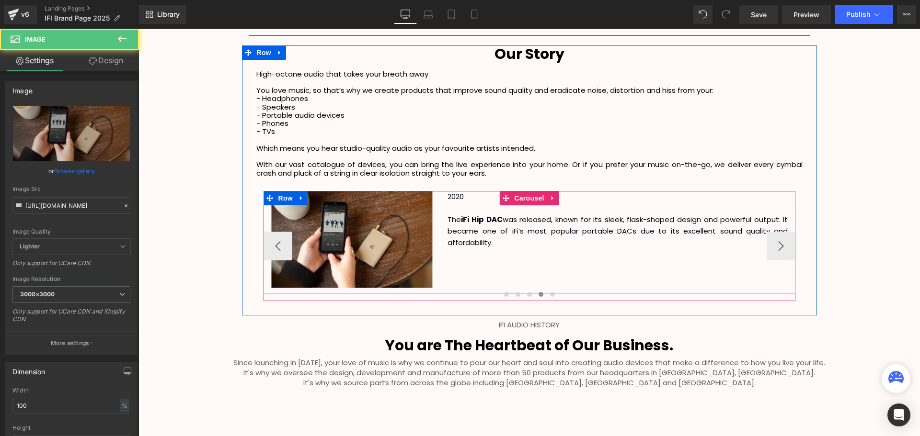
click at [445, 197] on div "2020 The iFi Hip DAC was released, known for its sleek, flask-shaped design and…" at bounding box center [617, 219] width 354 height 57
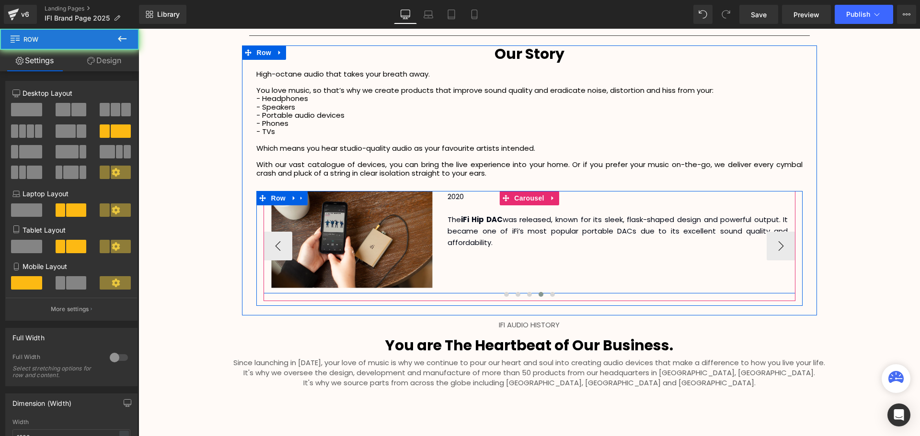
click at [462, 197] on p "2020" at bounding box center [617, 196] width 340 height 11
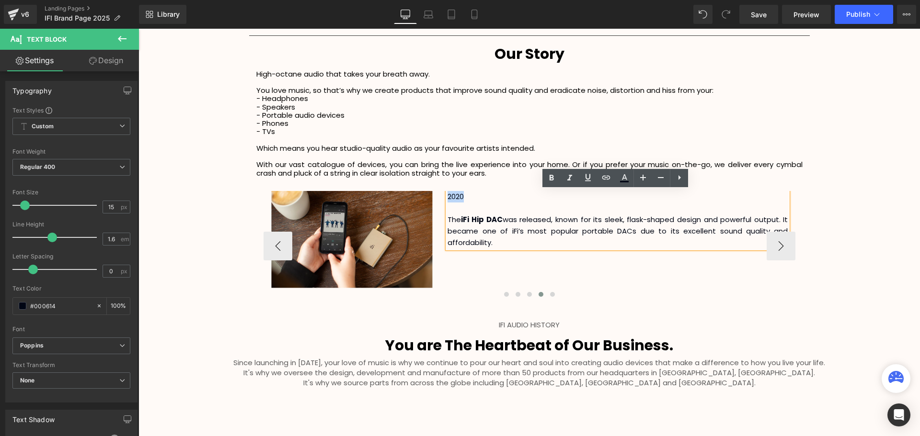
drag, startPoint x: 464, startPoint y: 197, endPoint x: 446, endPoint y: 195, distance: 18.7
click at [447, 195] on p "2020" at bounding box center [617, 196] width 340 height 11
click at [280, 247] on button "‹" at bounding box center [277, 246] width 29 height 29
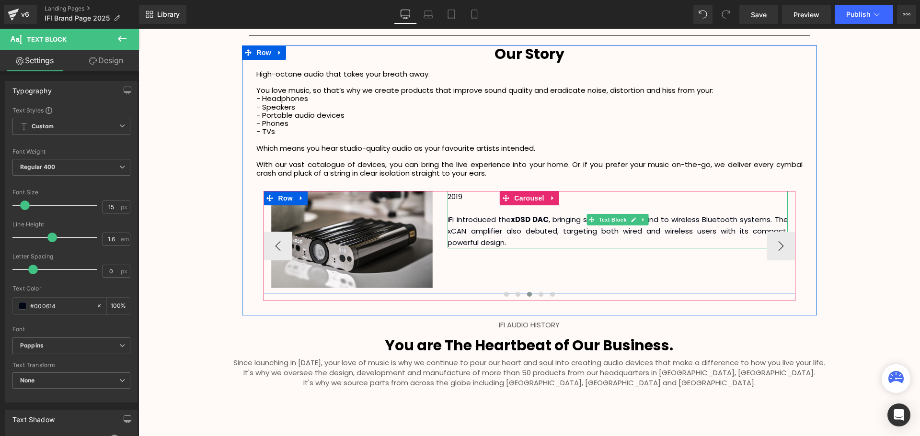
click at [474, 199] on p "2019" at bounding box center [617, 196] width 340 height 11
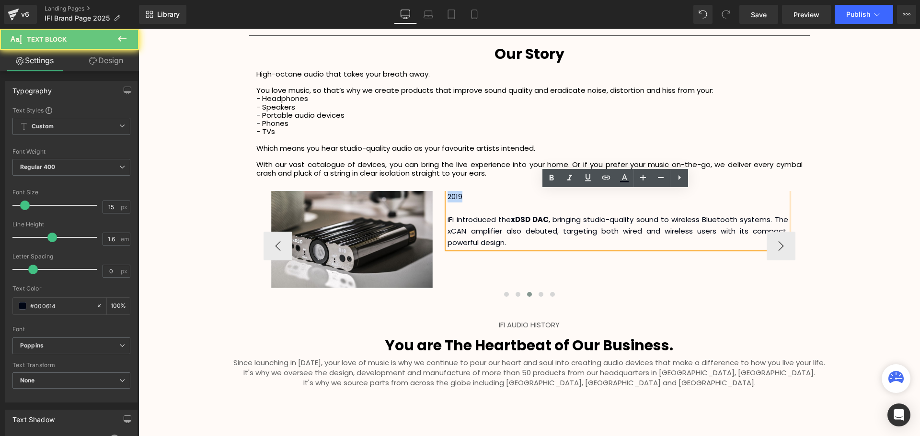
drag, startPoint x: 470, startPoint y: 195, endPoint x: 445, endPoint y: 195, distance: 25.4
click at [447, 195] on p "2019" at bounding box center [617, 196] width 340 height 11
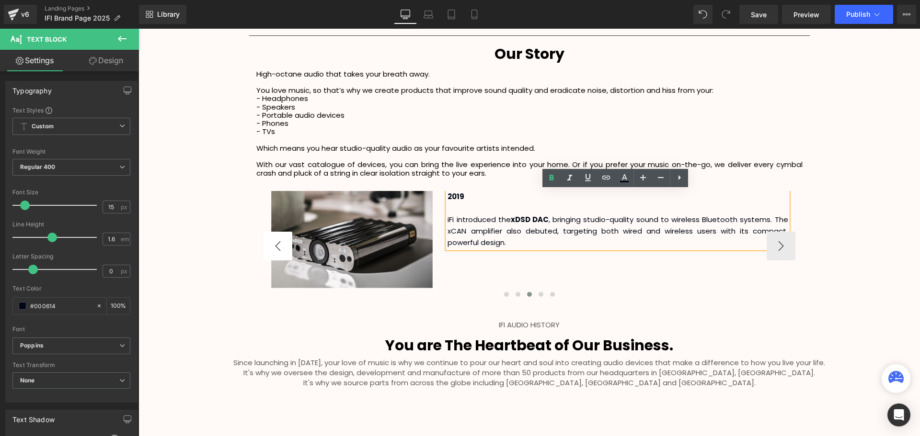
click at [282, 239] on button "‹" at bounding box center [277, 246] width 29 height 29
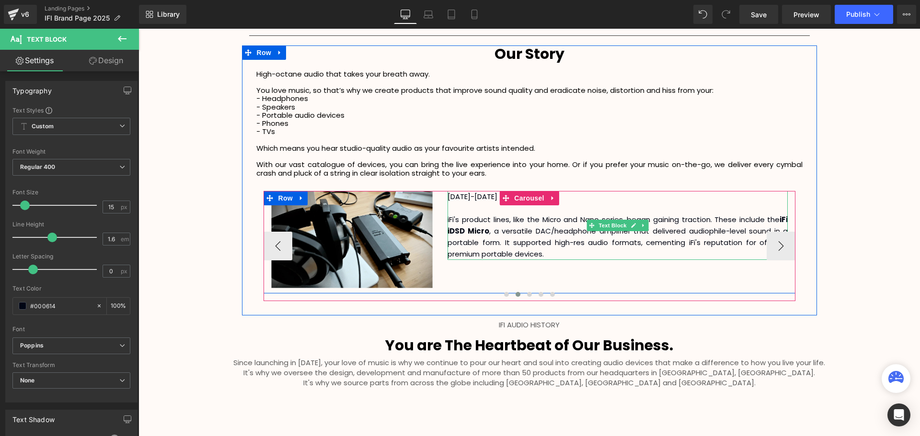
click at [475, 200] on p "[DATE]-[DATE]" at bounding box center [617, 196] width 340 height 11
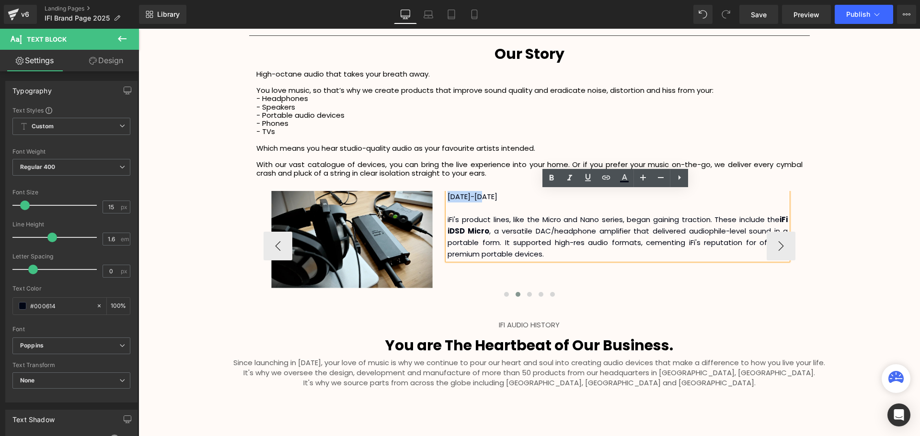
drag, startPoint x: 484, startPoint y: 195, endPoint x: 445, endPoint y: 197, distance: 38.8
click at [447, 197] on p "[DATE]-[DATE]" at bounding box center [617, 196] width 340 height 11
click at [272, 242] on button "‹" at bounding box center [277, 246] width 29 height 29
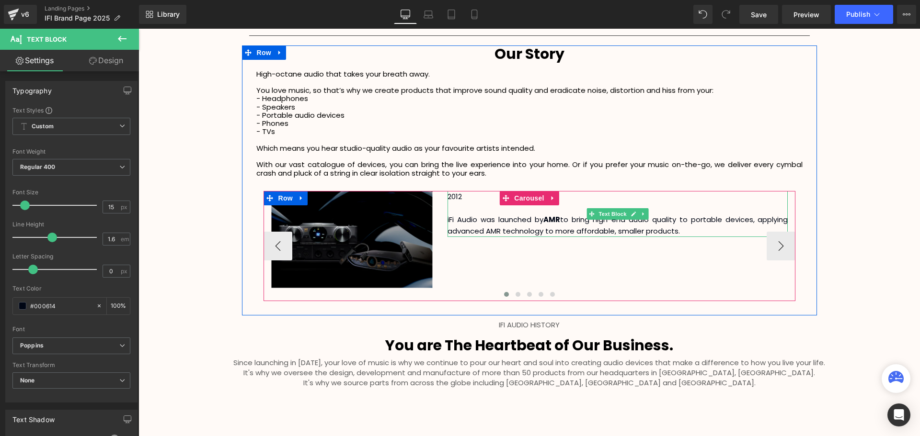
click at [459, 196] on p "2012" at bounding box center [617, 196] width 340 height 11
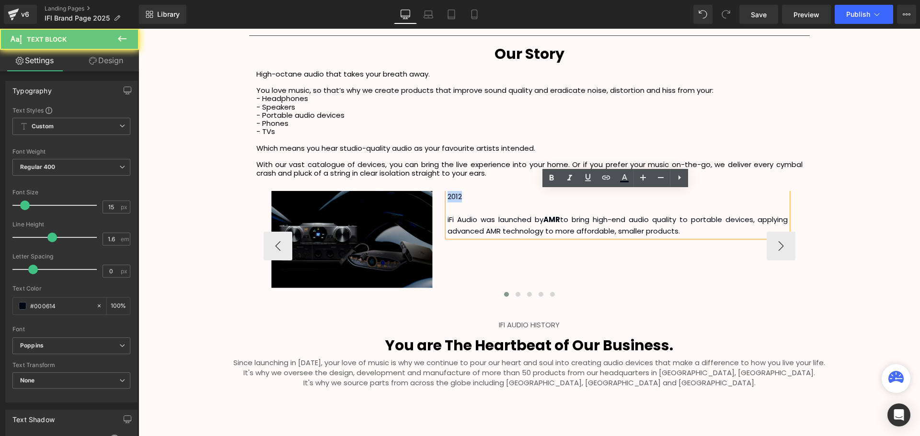
drag, startPoint x: 467, startPoint y: 196, endPoint x: 446, endPoint y: 196, distance: 21.6
click at [447, 196] on p "2012" at bounding box center [617, 196] width 340 height 11
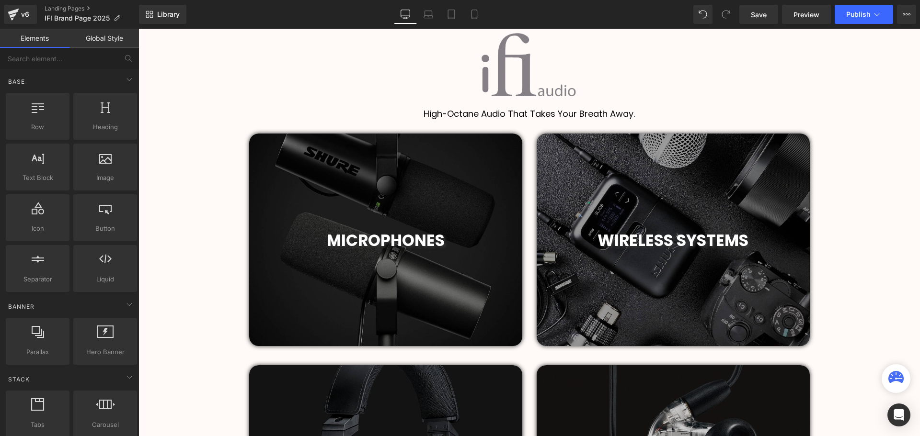
scroll to position [359, 0]
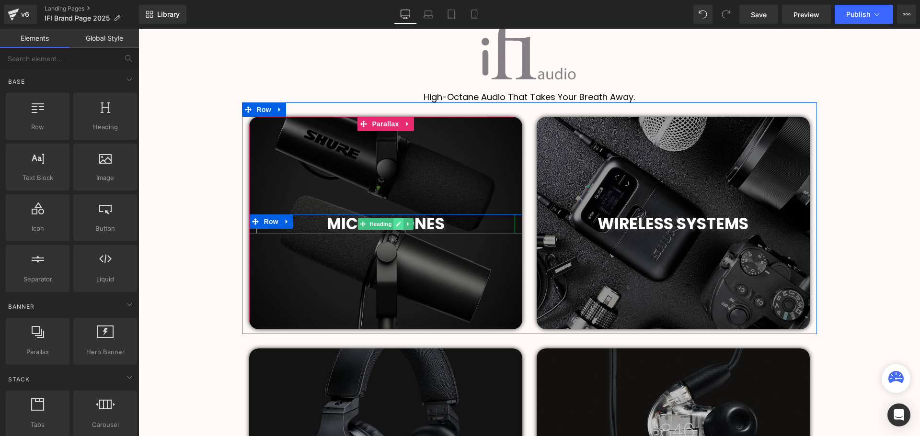
click at [400, 224] on link at bounding box center [398, 223] width 10 height 11
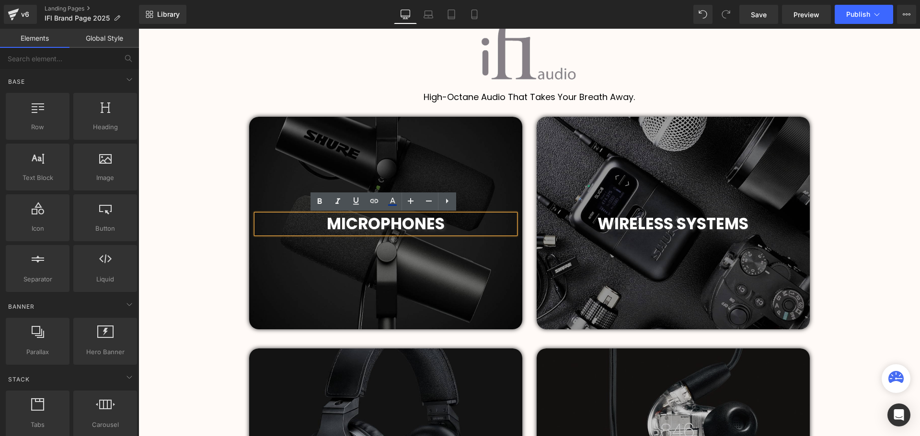
click at [452, 228] on h1 "MICROPHONES" at bounding box center [385, 224] width 259 height 19
drag, startPoint x: 379, startPoint y: 220, endPoint x: 326, endPoint y: 223, distance: 53.3
click at [326, 222] on h1 "MICROPHONES" at bounding box center [385, 224] width 259 height 19
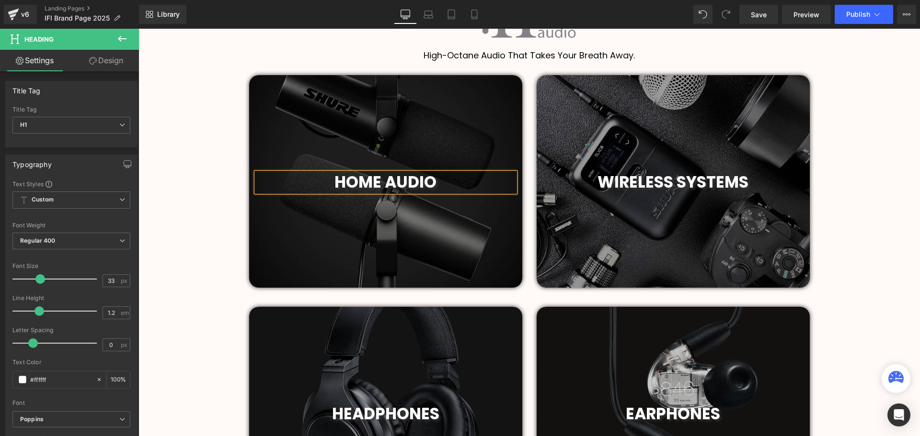
scroll to position [396, 0]
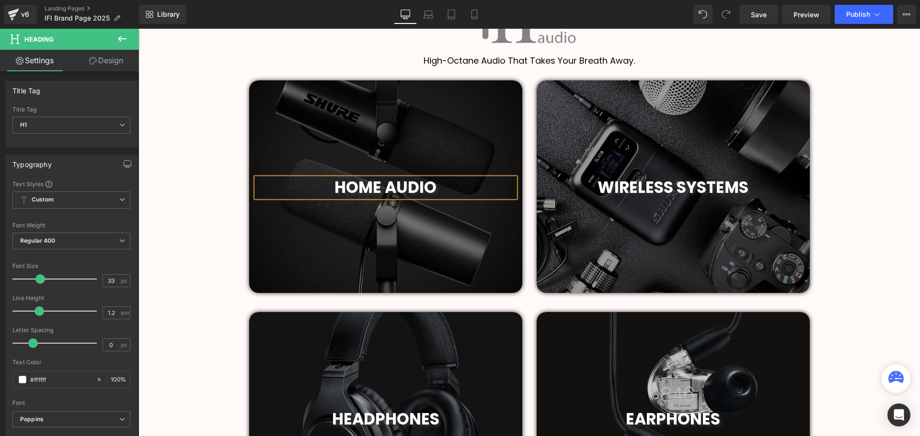
click at [676, 184] on div "WIRELESS SYSTEMS Heading" at bounding box center [673, 187] width 273 height 19
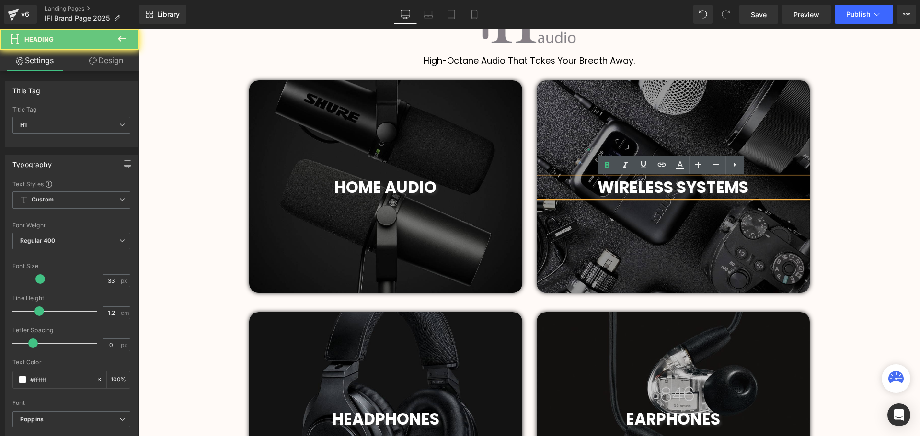
click at [738, 188] on span "WIRELESS SYSTEMS" at bounding box center [672, 187] width 151 height 23
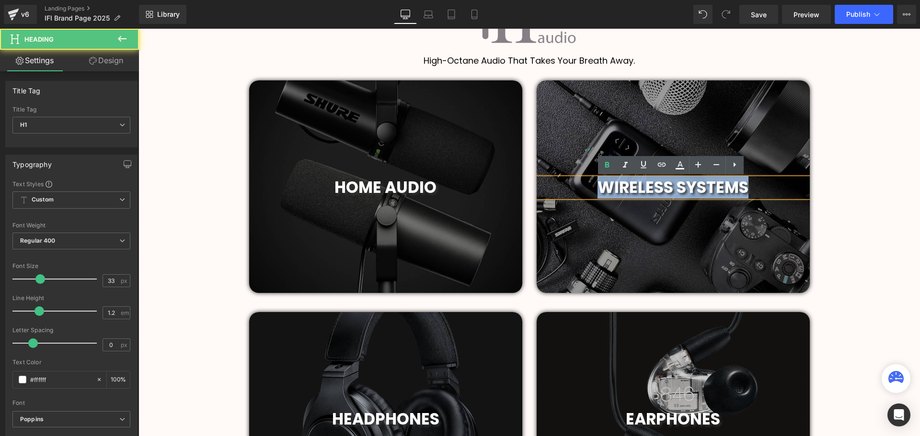
drag, startPoint x: 757, startPoint y: 188, endPoint x: 580, endPoint y: 190, distance: 177.3
click at [580, 190] on h1 "WIRELESS SYSTEMS" at bounding box center [673, 187] width 273 height 19
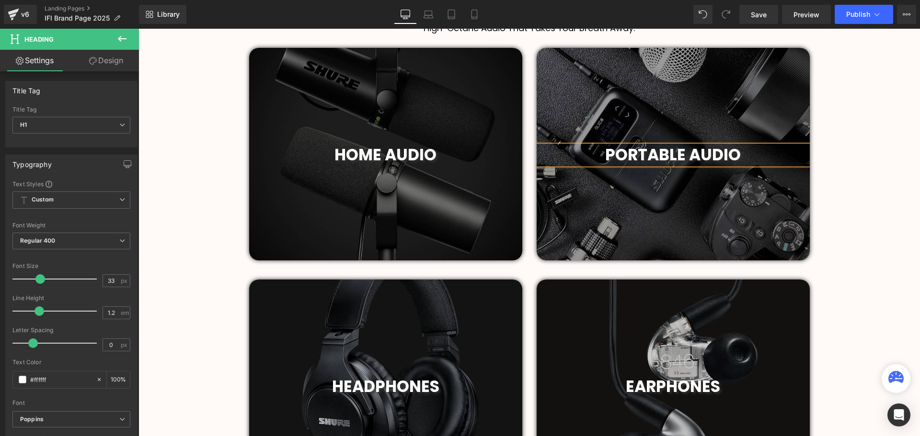
scroll to position [444, 0]
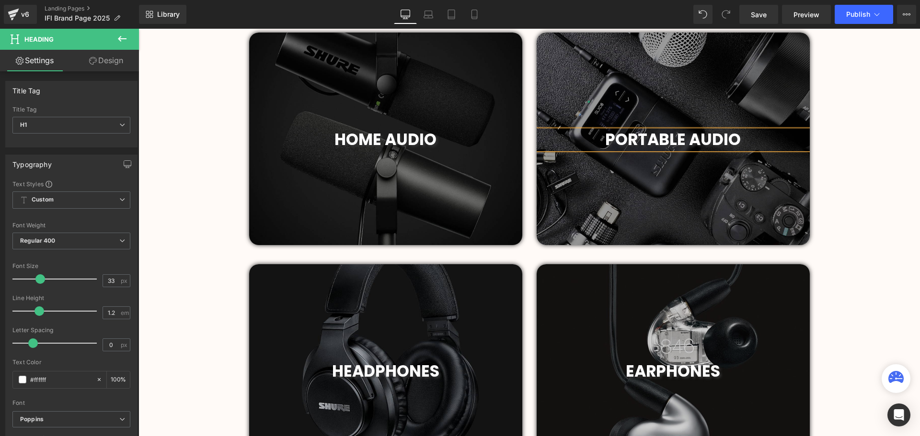
click at [407, 371] on icon at bounding box center [407, 371] width 1 height 3
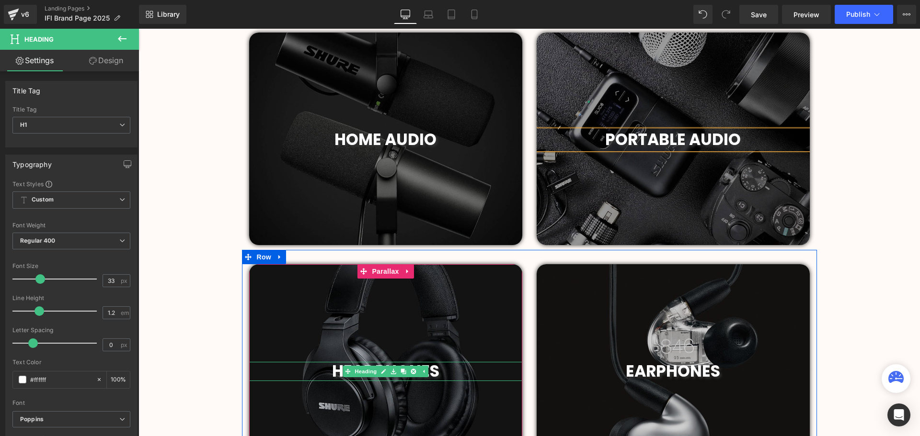
click at [437, 369] on h1 "HEADPHONES" at bounding box center [385, 371] width 273 height 19
click at [434, 371] on span "HEADPHONES" at bounding box center [385, 371] width 107 height 23
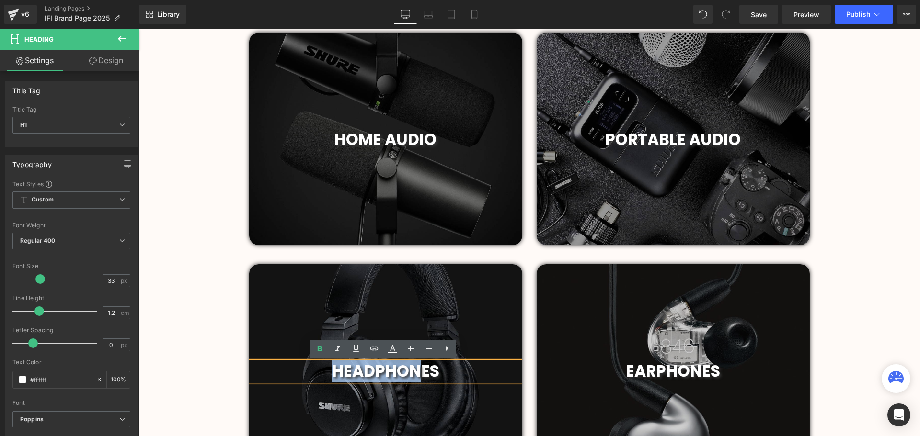
drag, startPoint x: 419, startPoint y: 372, endPoint x: 309, endPoint y: 370, distance: 109.7
click at [309, 370] on h1 "HEADPHONES" at bounding box center [385, 371] width 273 height 19
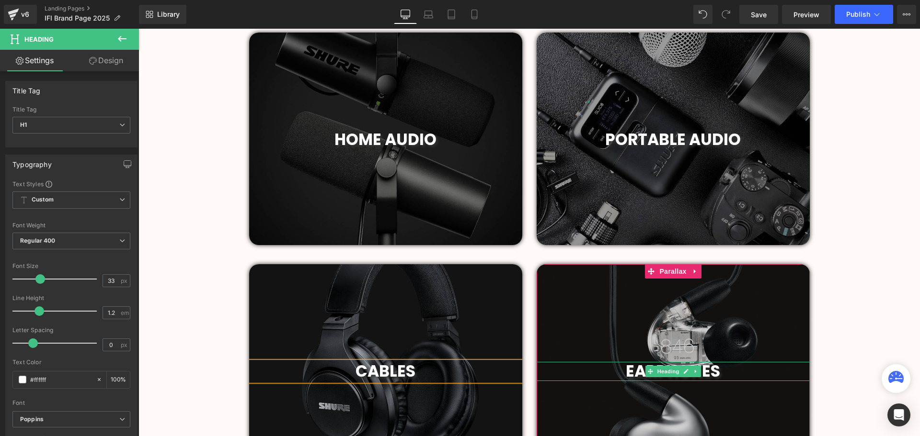
click at [706, 370] on span "EARPHONES" at bounding box center [673, 371] width 94 height 23
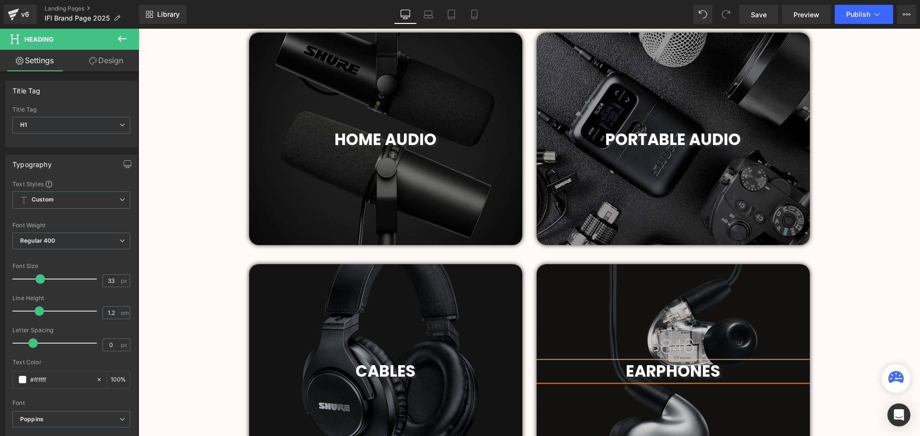
click at [708, 372] on span "EARPHONES" at bounding box center [673, 371] width 94 height 23
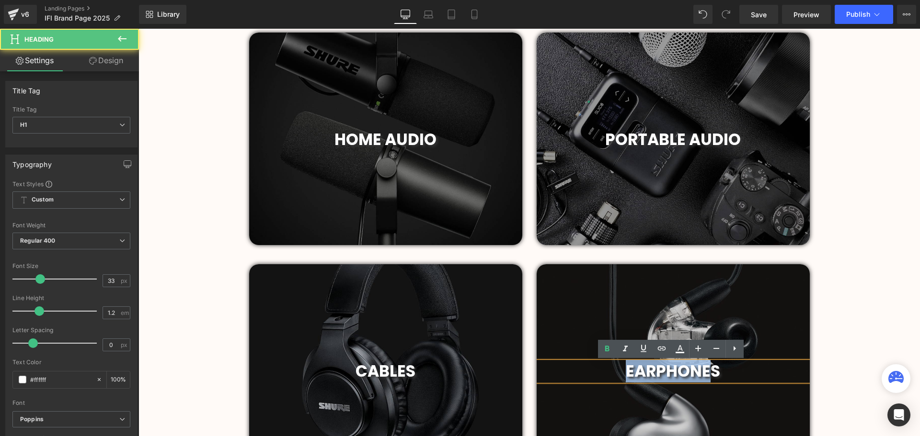
drag, startPoint x: 696, startPoint y: 372, endPoint x: 623, endPoint y: 378, distance: 73.1
click at [626, 378] on span "EARPHONES" at bounding box center [673, 371] width 94 height 23
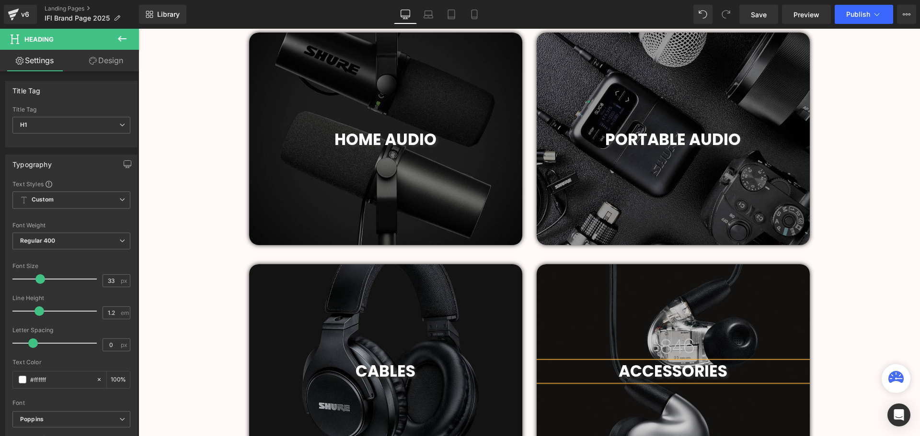
click at [377, 78] on div at bounding box center [385, 139] width 273 height 213
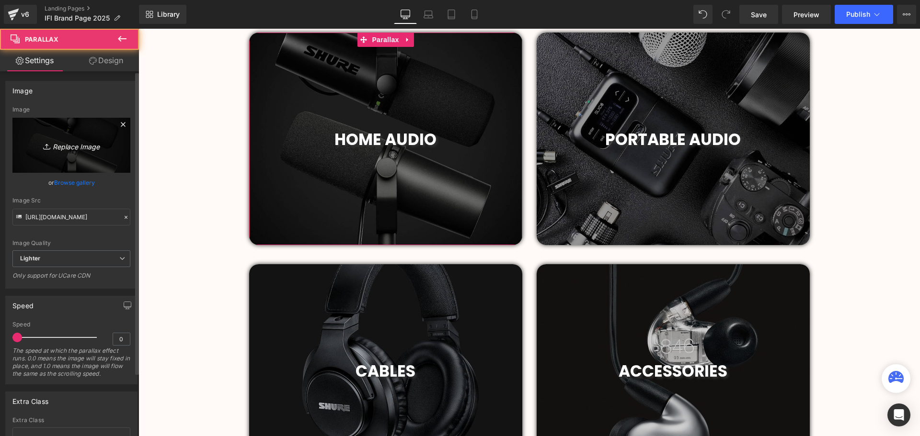
click at [77, 143] on icon "Replace Image" at bounding box center [71, 145] width 77 height 12
type input "C:\fakepath\34.webp"
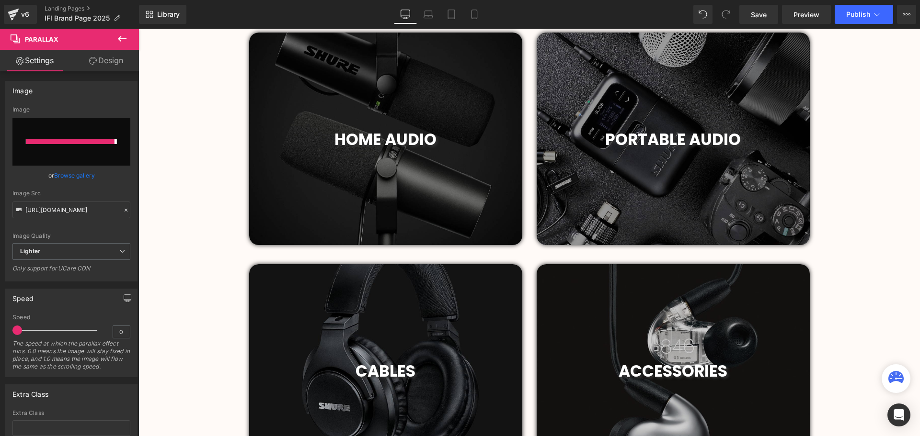
type input "[URL][DOMAIN_NAME]"
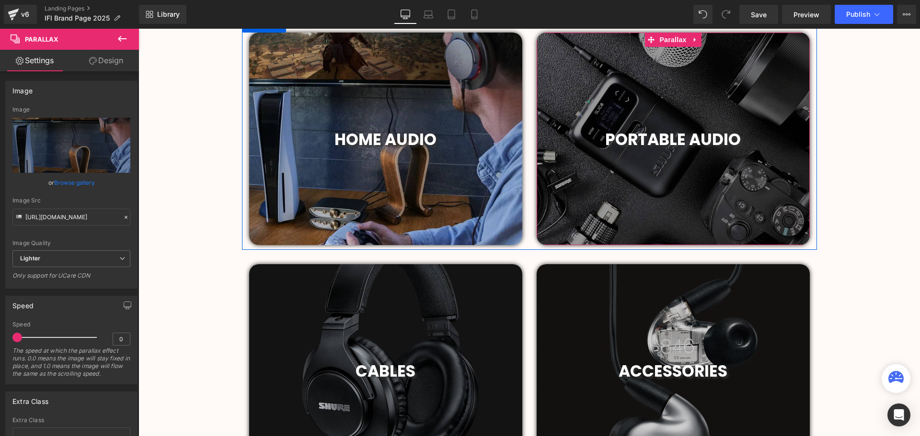
click at [658, 95] on div at bounding box center [673, 139] width 273 height 213
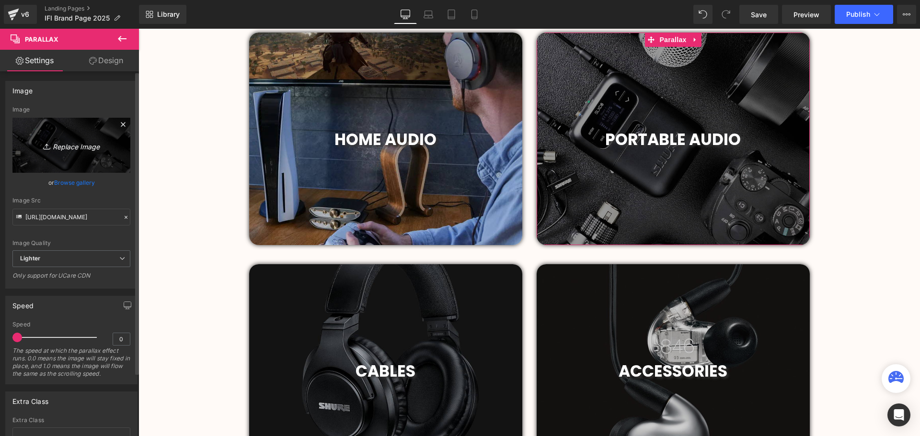
click at [90, 153] on link "Replace Image" at bounding box center [71, 145] width 118 height 55
type input "C:\fakepath\Untitled_design_27 (1).webp"
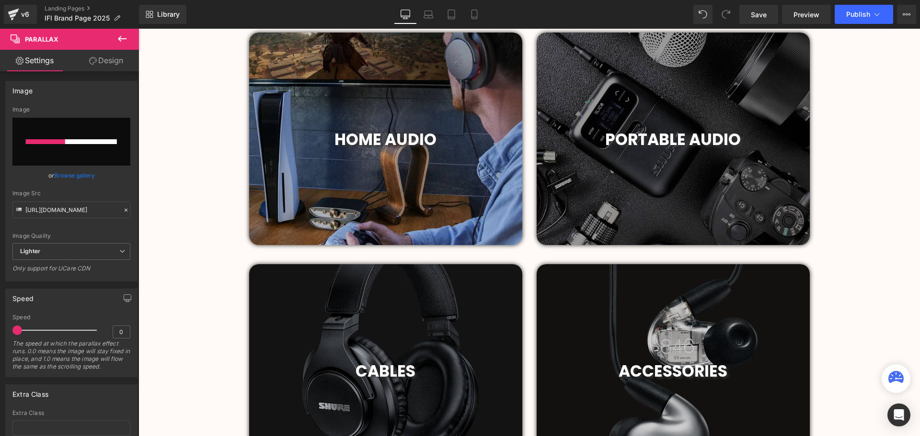
scroll to position [396, 0]
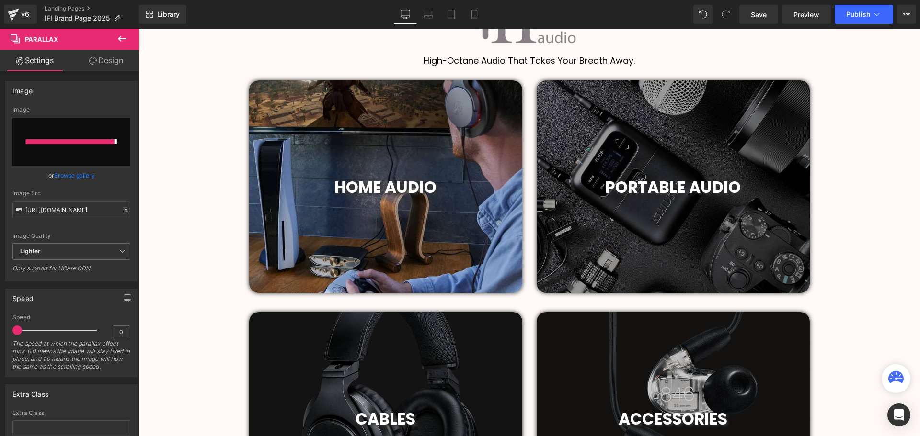
type input "[URL][DOMAIN_NAME]"
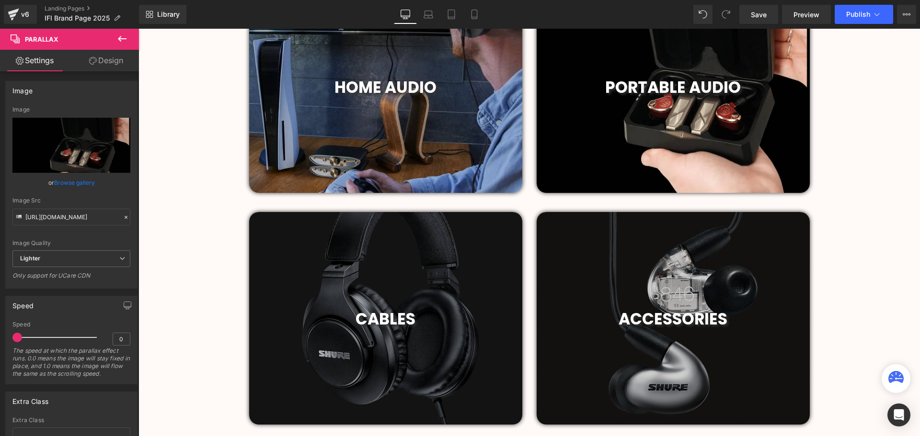
scroll to position [491, 0]
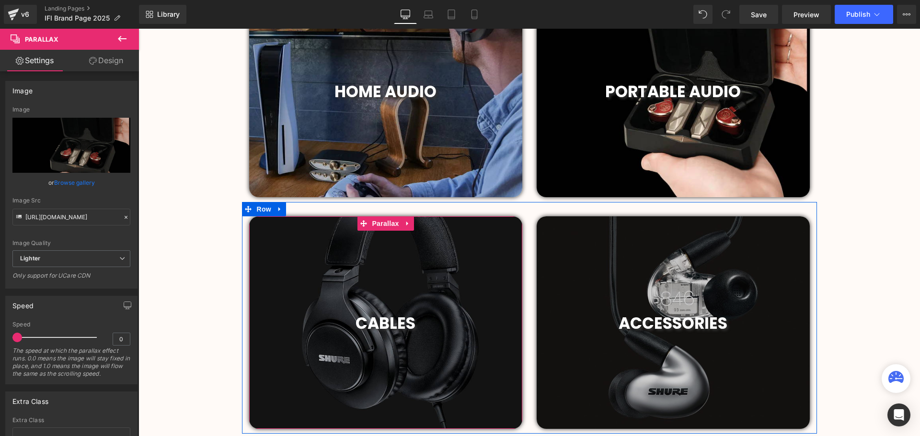
click at [395, 284] on div at bounding box center [385, 323] width 273 height 213
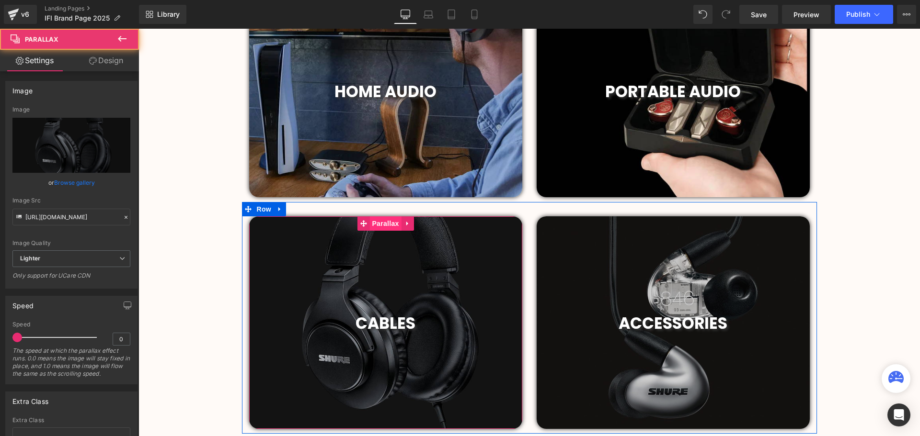
click at [381, 222] on span "Parallax" at bounding box center [385, 224] width 32 height 14
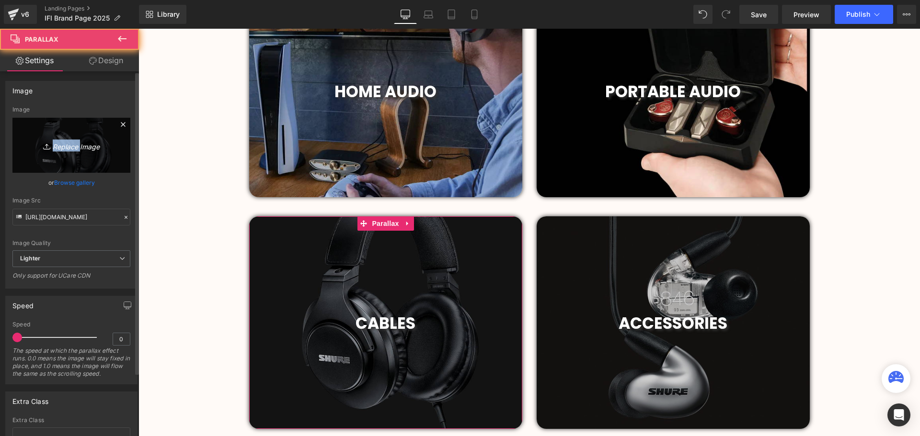
click at [77, 140] on link "Replace Image" at bounding box center [71, 145] width 118 height 55
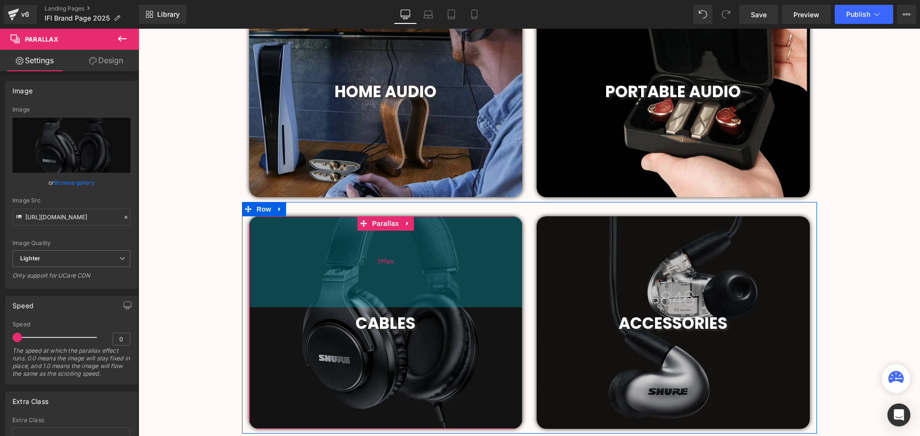
click at [388, 232] on div "190px" at bounding box center [385, 262] width 273 height 91
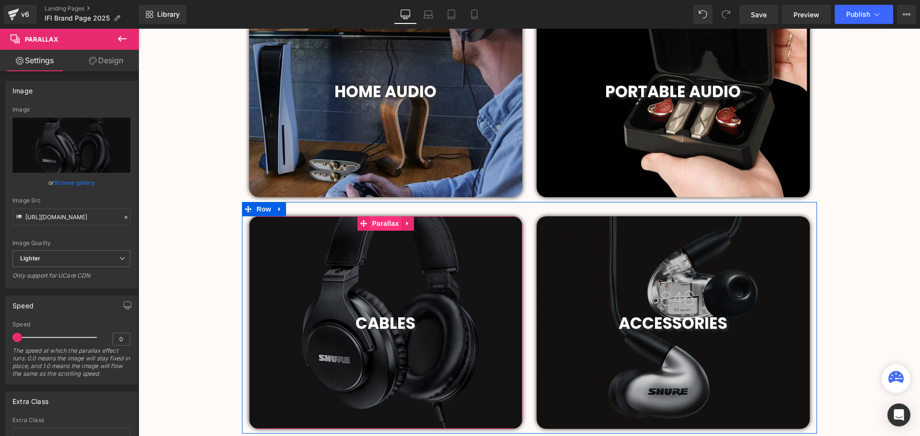
click at [386, 225] on span "Parallax" at bounding box center [385, 224] width 32 height 14
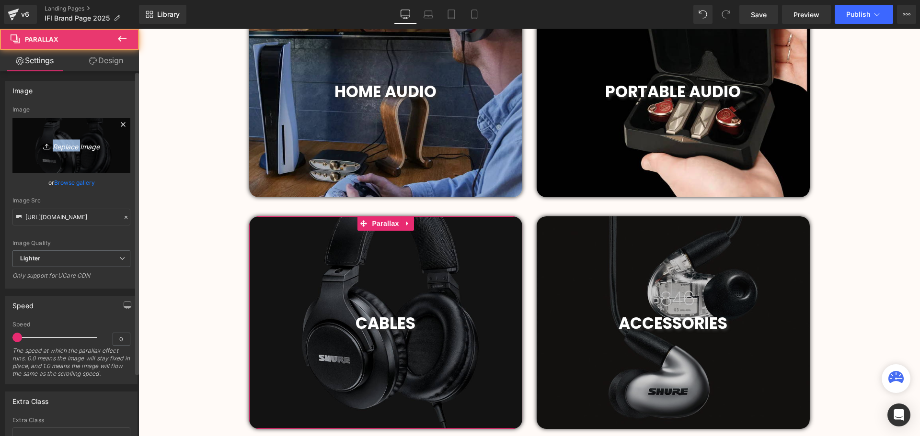
click at [68, 141] on icon "Replace Image" at bounding box center [71, 145] width 77 height 12
type input "C:\fakepath\ZEN-Signature-Set-HFM-7.webp"
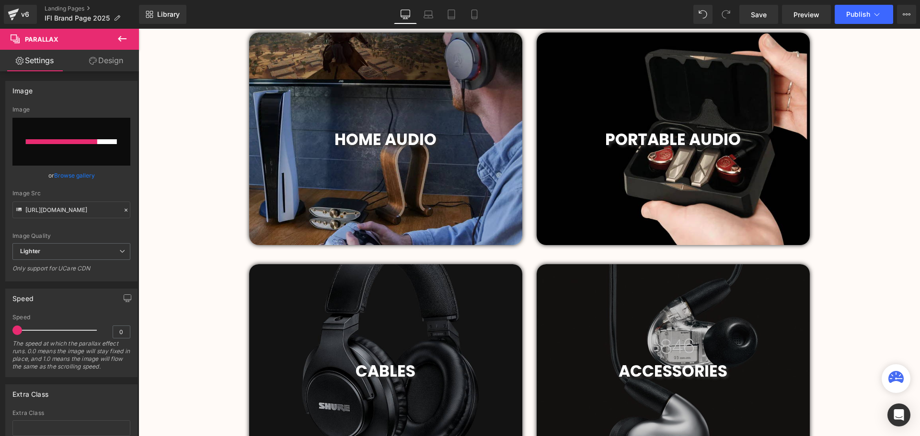
scroll to position [539, 0]
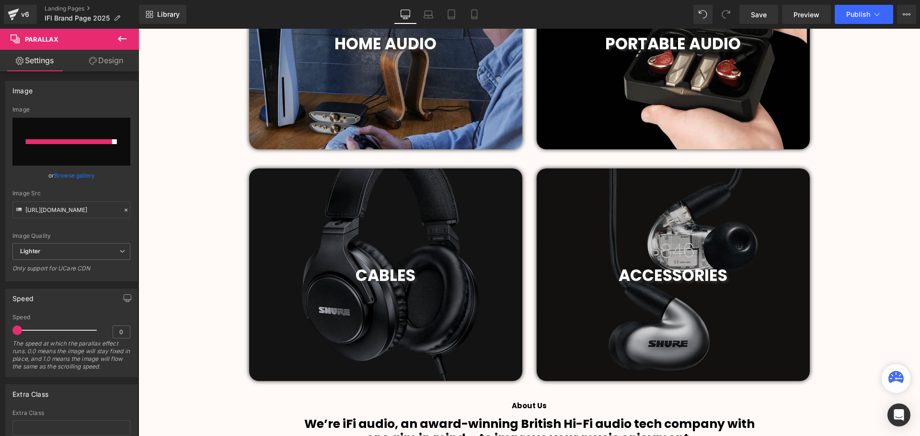
type input "[URL][DOMAIN_NAME]"
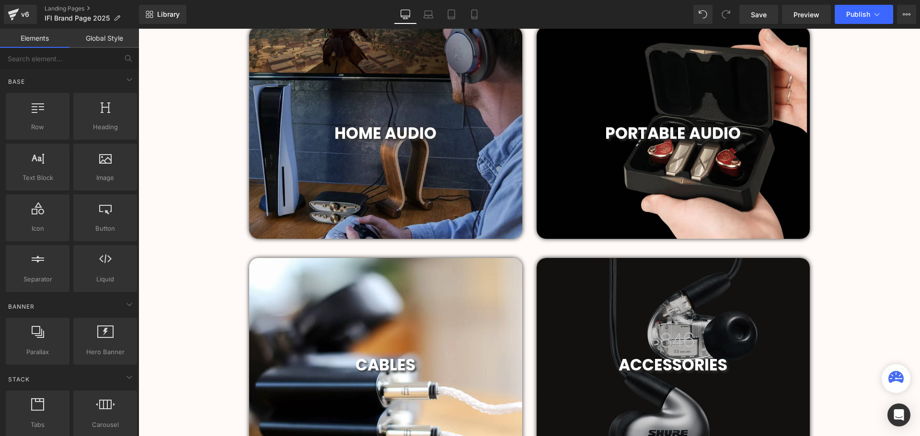
scroll to position [396, 0]
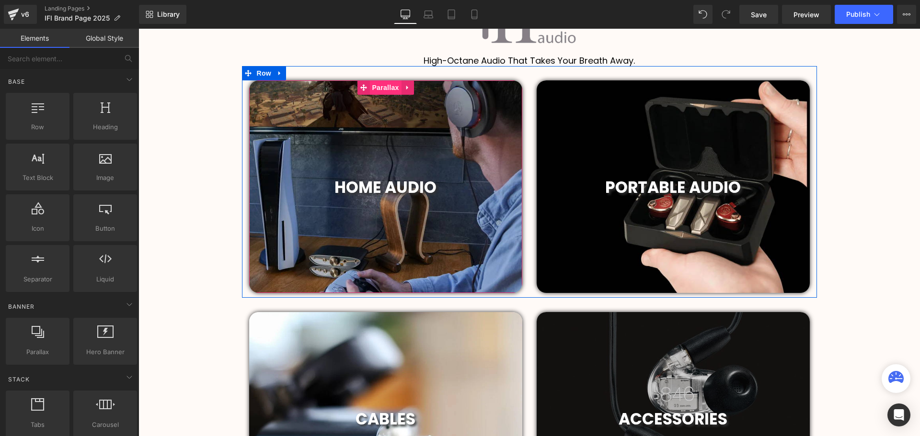
click at [380, 87] on span "Parallax" at bounding box center [385, 87] width 32 height 14
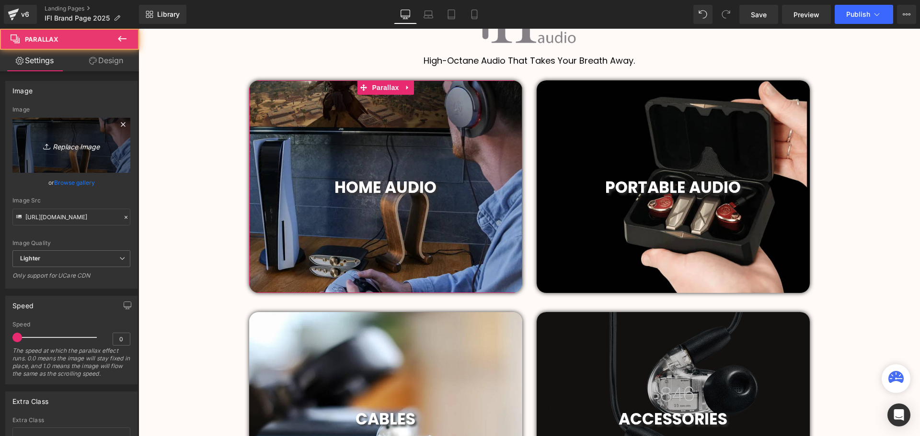
click at [75, 145] on icon "Replace Image" at bounding box center [71, 145] width 77 height 12
type input "C:\fakepath\2019 (63).png"
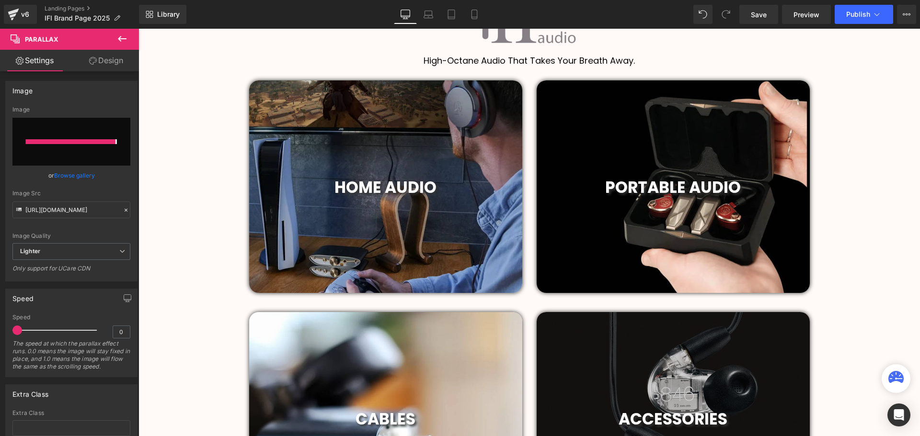
type input "[URL][DOMAIN_NAME]"
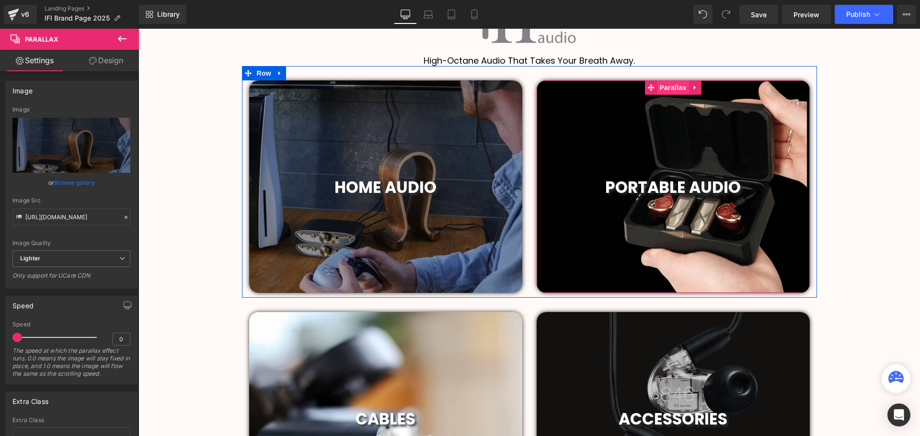
click at [678, 90] on span "Parallax" at bounding box center [673, 87] width 32 height 14
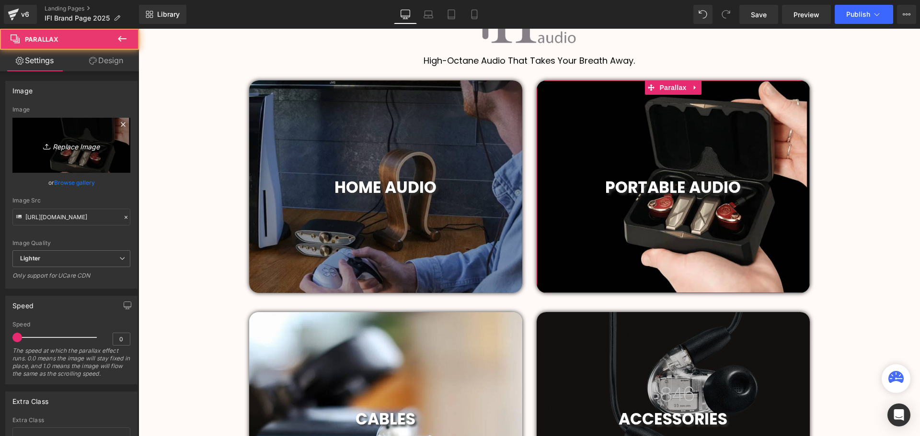
click at [71, 148] on icon "Replace Image" at bounding box center [71, 145] width 77 height 12
type input "C:\fakepath\2019 (65).png"
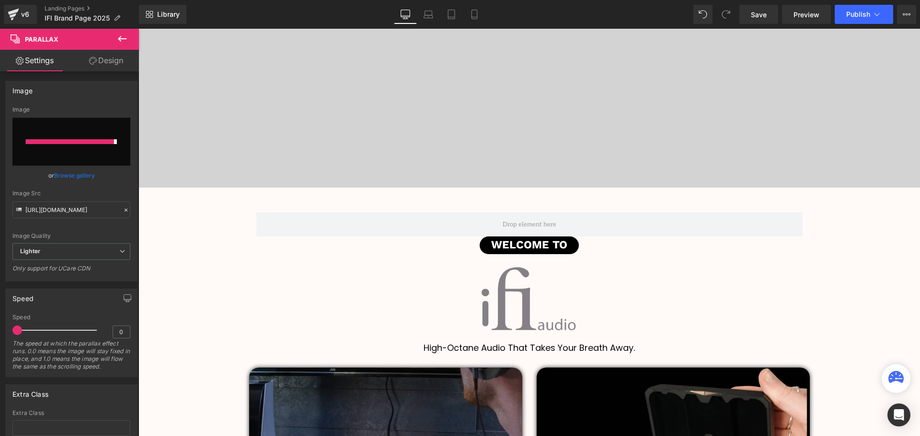
type input "[URL][DOMAIN_NAME]"
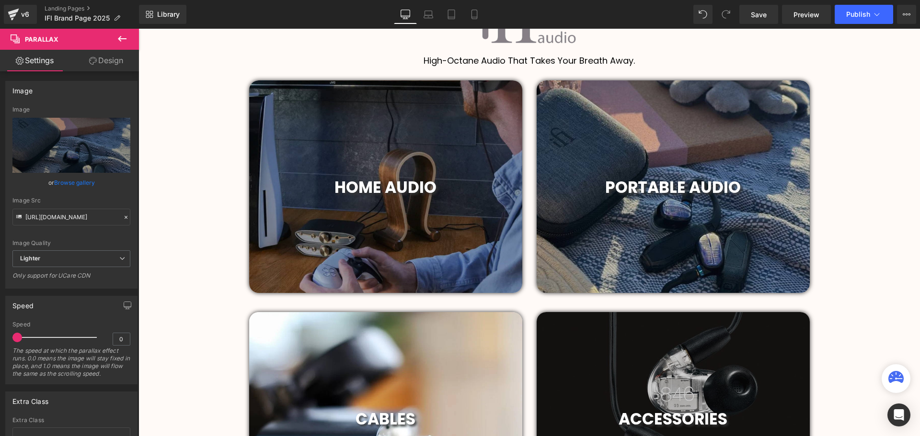
scroll to position [491, 0]
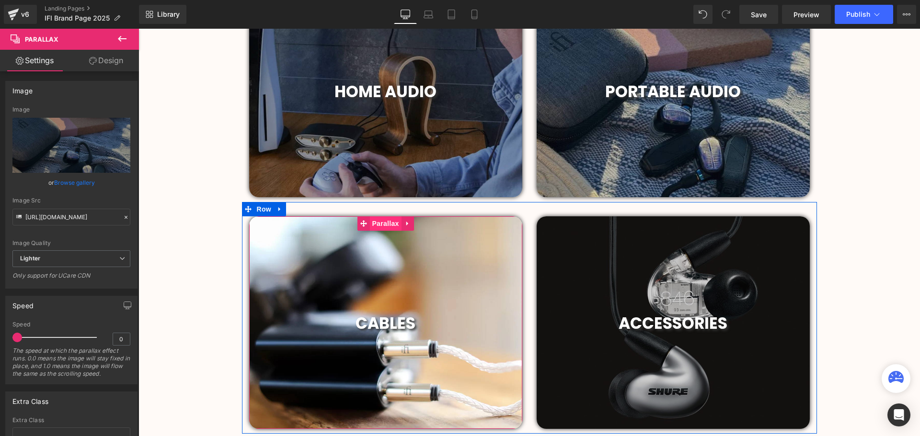
click at [385, 226] on span "Parallax" at bounding box center [385, 224] width 32 height 14
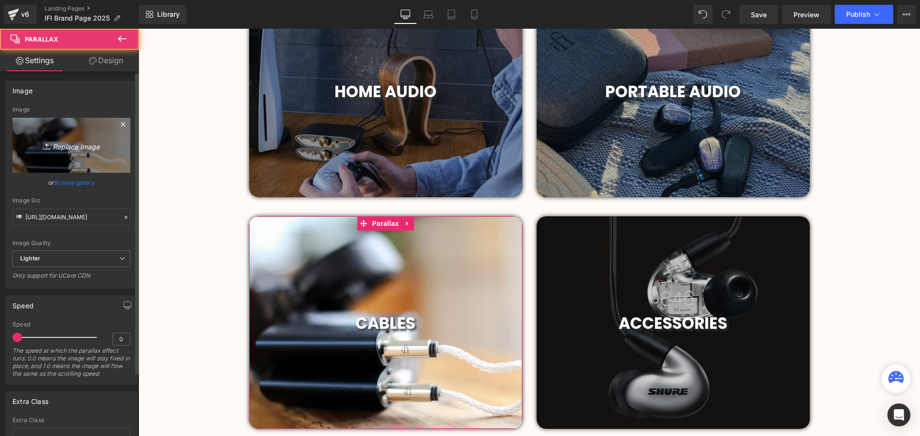
click at [74, 146] on icon "Replace Image" at bounding box center [71, 145] width 77 height 12
type input "C:\fakepath\2019 (64).png"
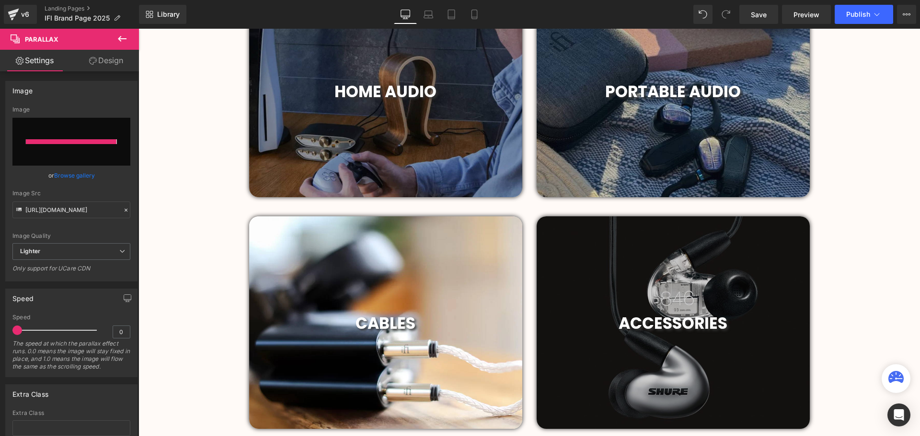
type input "[URL][DOMAIN_NAME]"
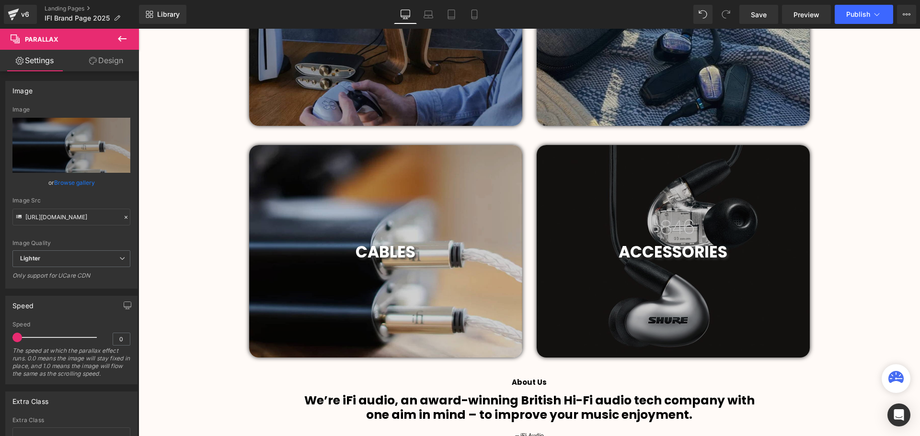
scroll to position [539, 0]
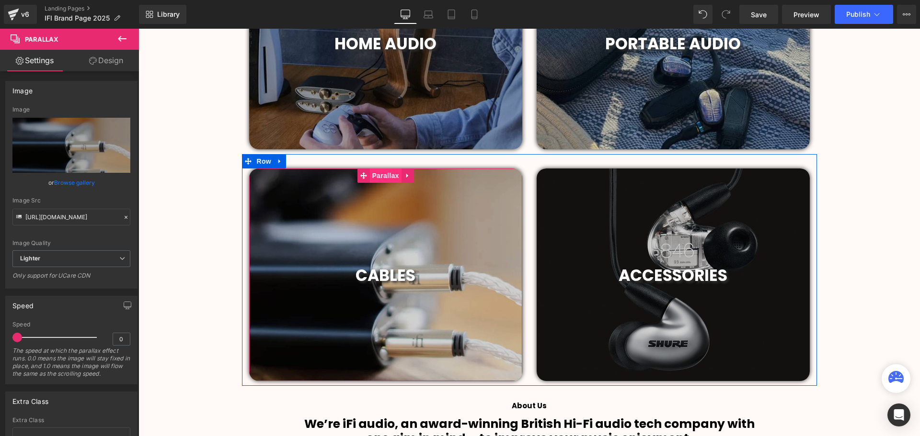
click at [378, 179] on span "Parallax" at bounding box center [385, 176] width 32 height 14
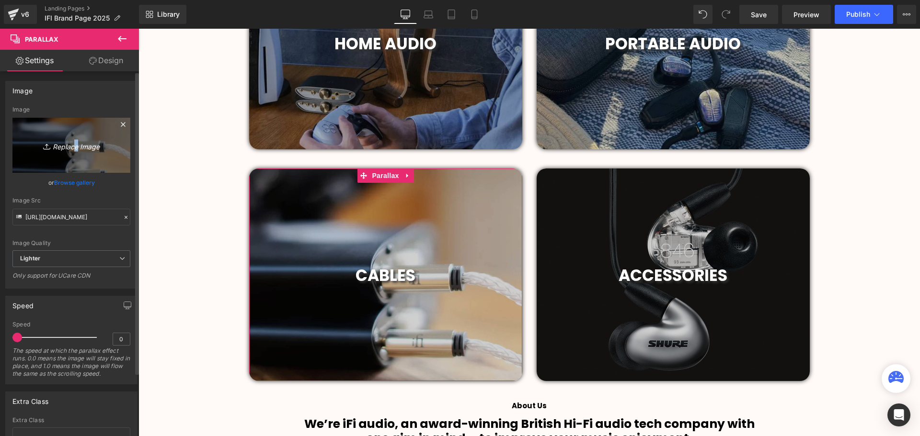
click at [71, 146] on icon "Replace Image" at bounding box center [71, 145] width 77 height 12
type input "C:\fakepath\2019 (66).png"
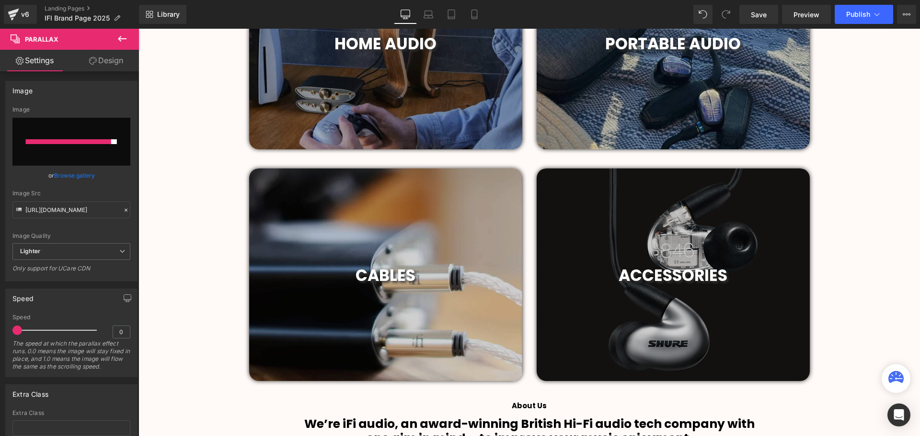
type input "[URL][DOMAIN_NAME]"
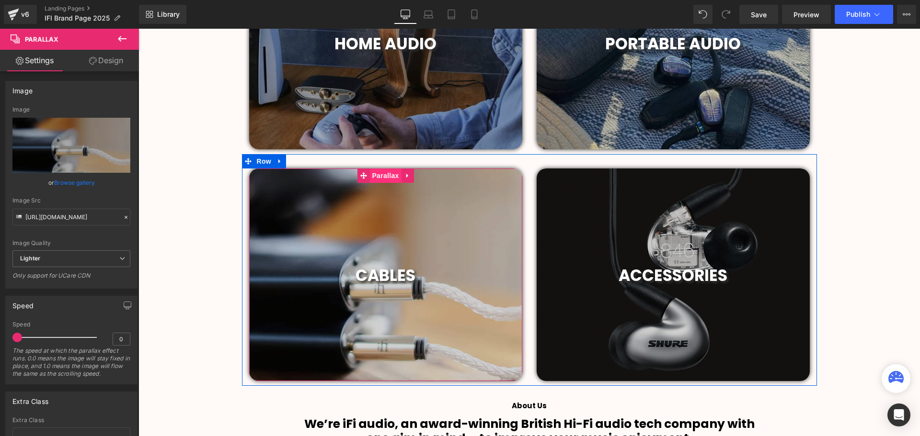
click at [381, 175] on span "Parallax" at bounding box center [385, 176] width 32 height 14
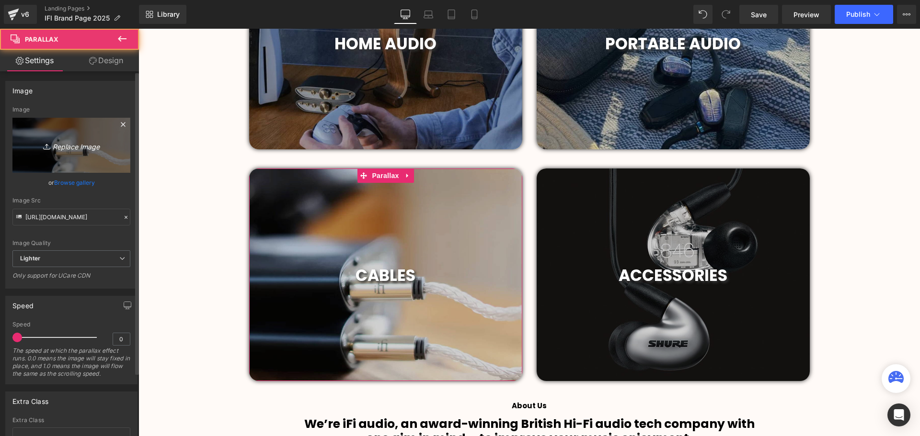
click at [83, 143] on icon "Replace Image" at bounding box center [71, 145] width 77 height 12
type input "C:\fakepath\2019 (67).png"
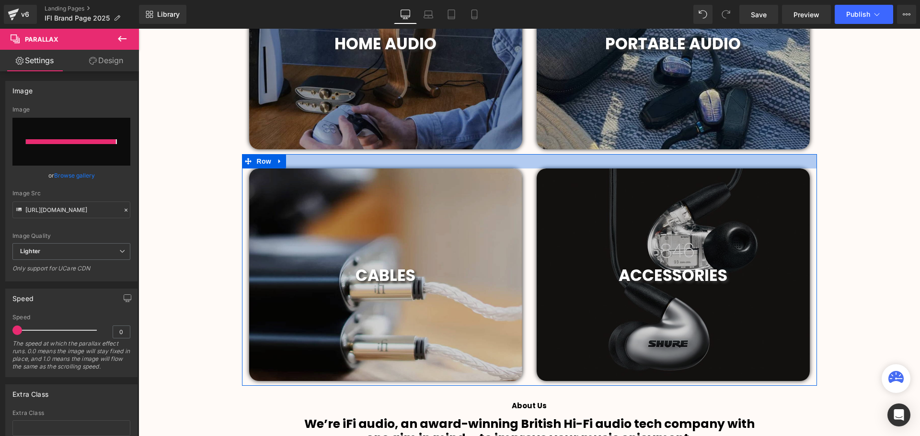
type input "[URL][DOMAIN_NAME]"
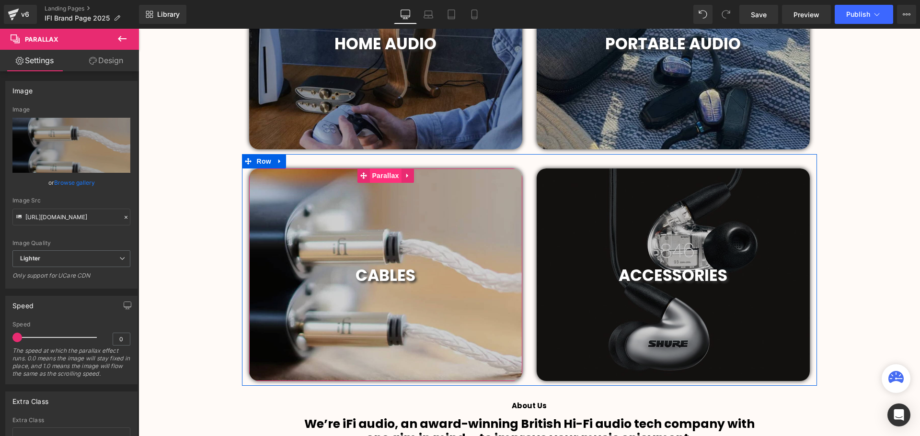
click at [383, 179] on span "Parallax" at bounding box center [385, 176] width 32 height 14
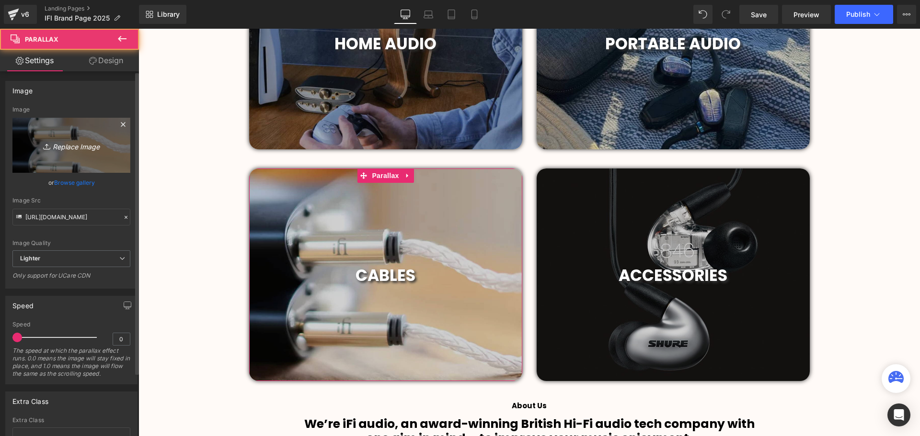
click at [75, 144] on icon "Replace Image" at bounding box center [71, 145] width 77 height 12
type input "C:\fakepath\2019 (68).png"
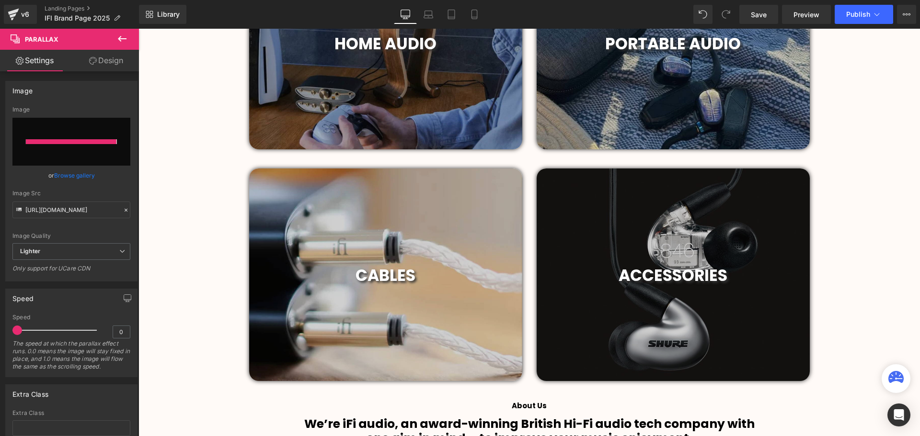
type input "[URL][DOMAIN_NAME]"
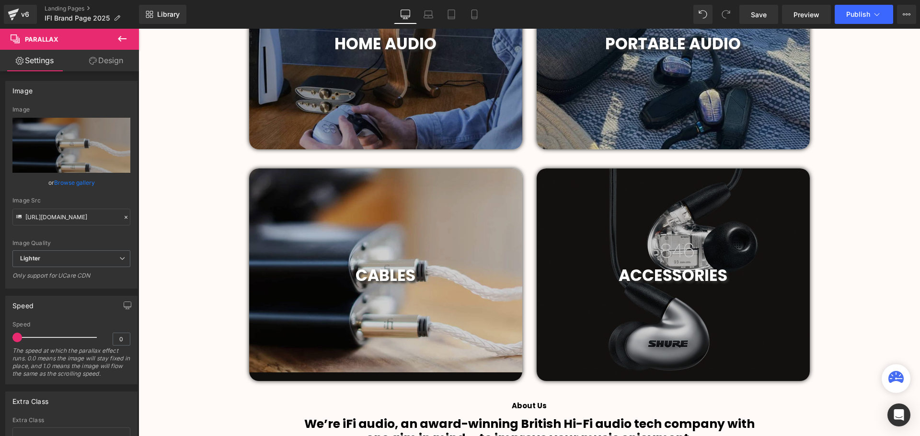
scroll to position [587, 0]
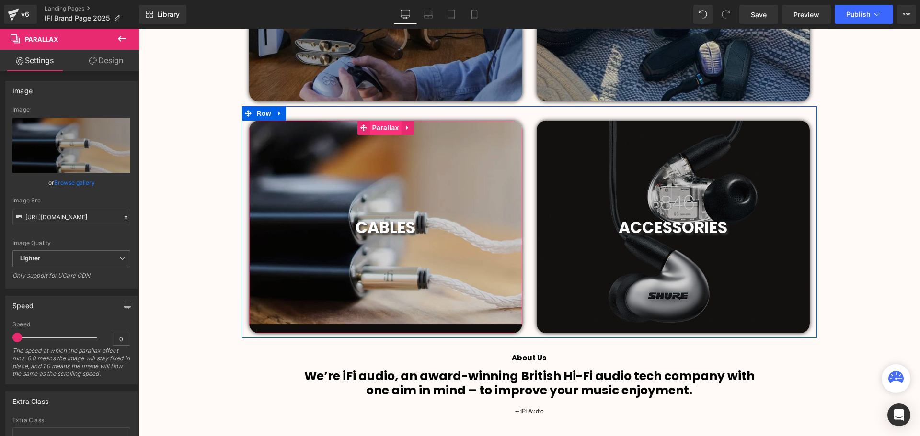
click at [382, 127] on span "Parallax" at bounding box center [385, 128] width 32 height 14
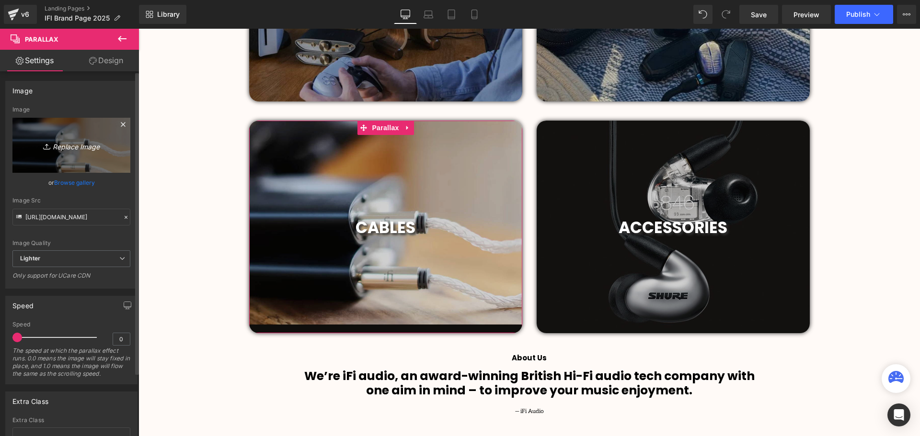
click at [80, 149] on icon "Replace Image" at bounding box center [71, 145] width 77 height 12
type input "C:\fakepath\2019 (69).png"
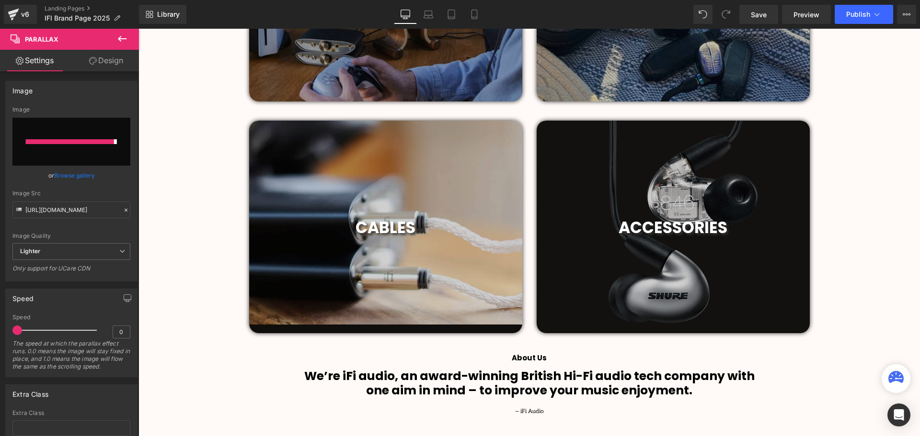
type input "[URL][DOMAIN_NAME]"
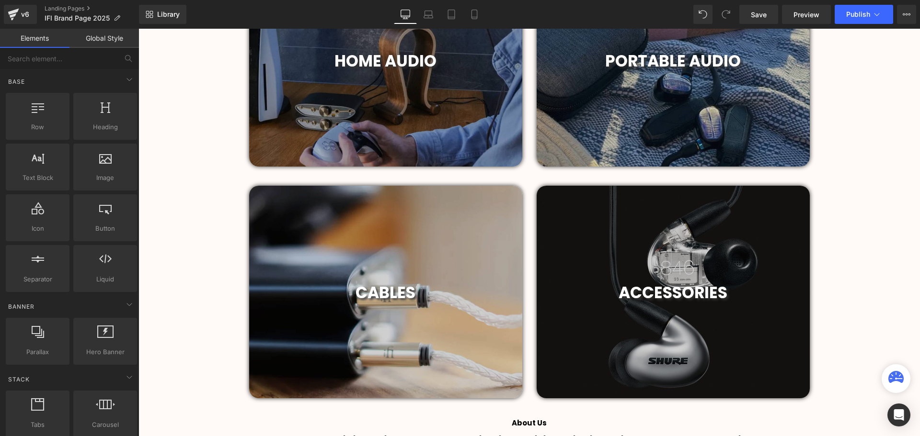
scroll to position [539, 0]
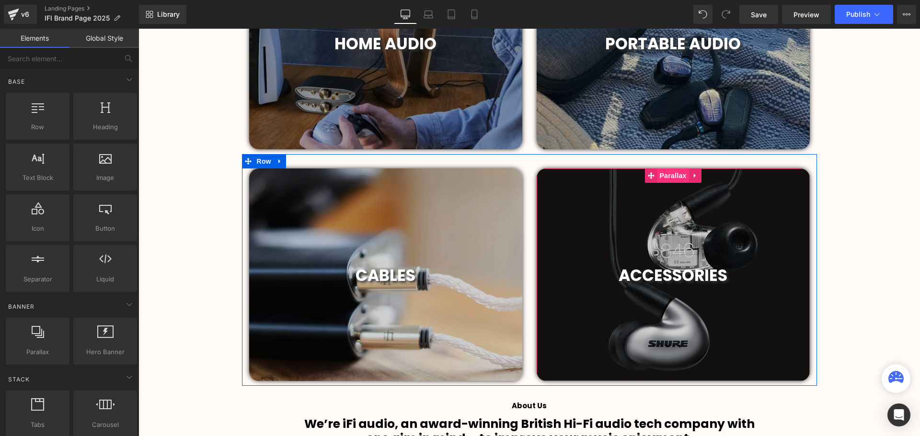
click at [673, 175] on span "Parallax" at bounding box center [673, 176] width 32 height 14
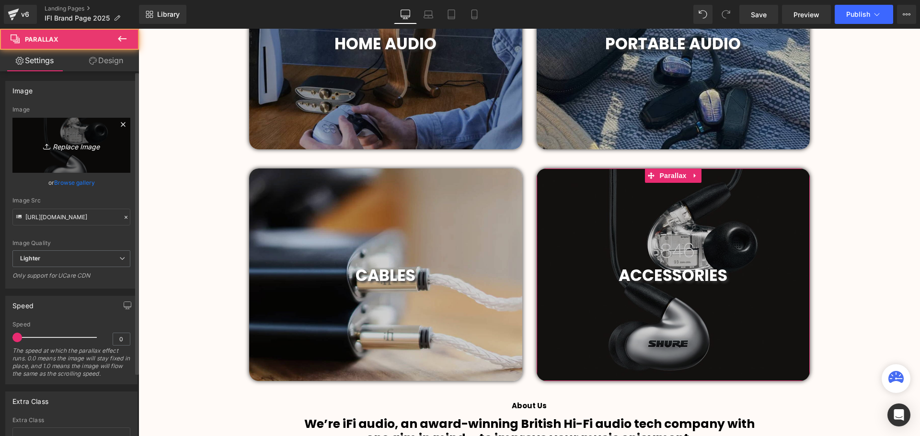
click at [71, 146] on icon "Replace Image" at bounding box center [71, 145] width 77 height 12
type input "C:\fakepath\ifiaudio_1721134815_3413448670753284288_1479817721.jpg"
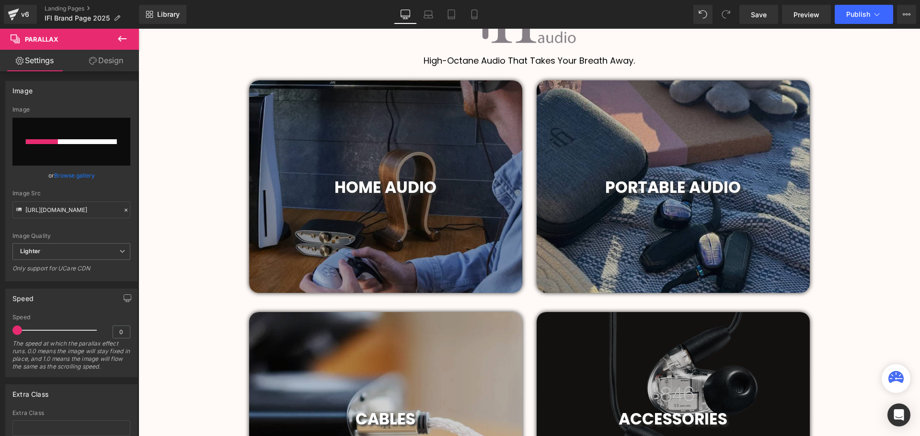
scroll to position [444, 0]
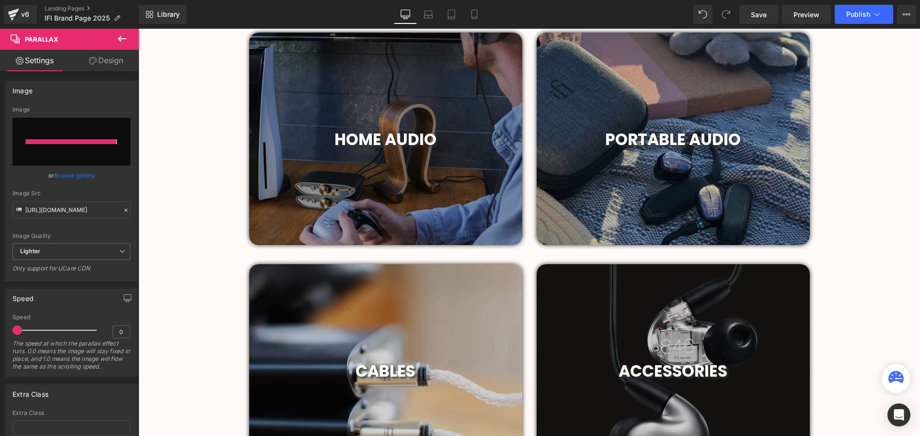
type input "[URL][DOMAIN_NAME]"
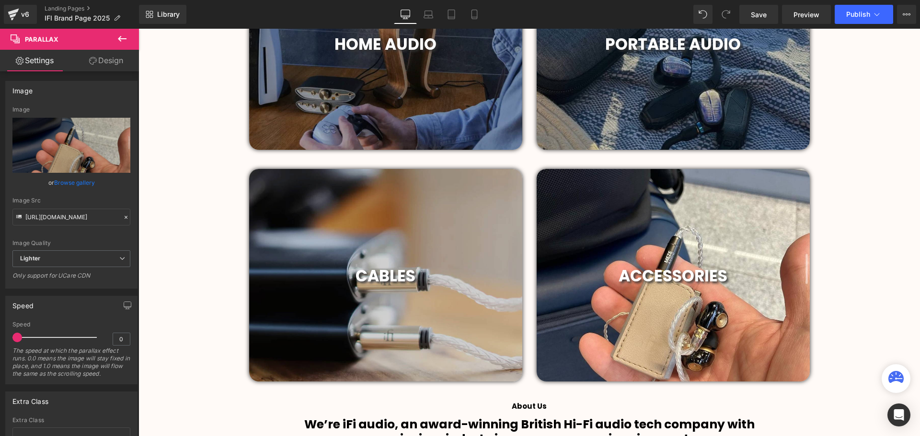
scroll to position [539, 0]
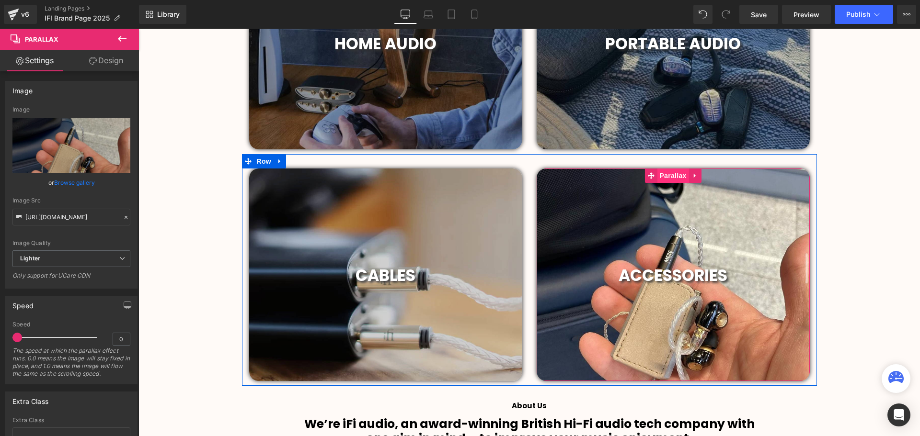
click at [674, 177] on span "Parallax" at bounding box center [673, 176] width 32 height 14
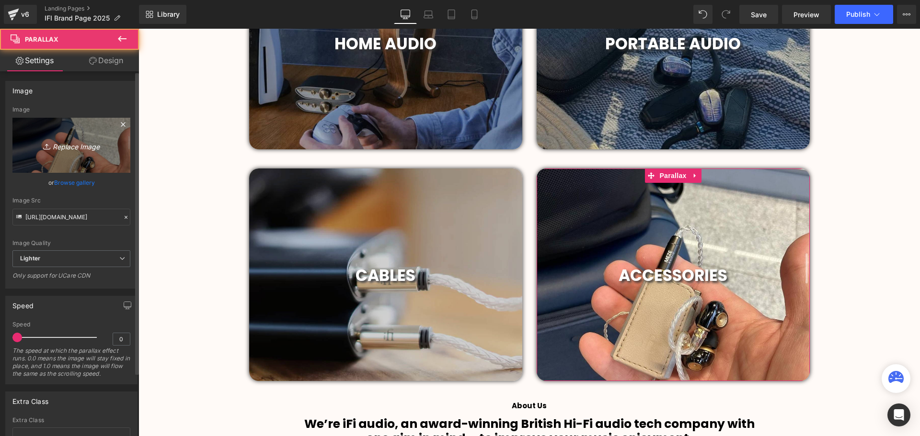
click at [79, 146] on icon "Replace Image" at bounding box center [71, 145] width 77 height 12
type input "C:\fakepath\2019 (70).png"
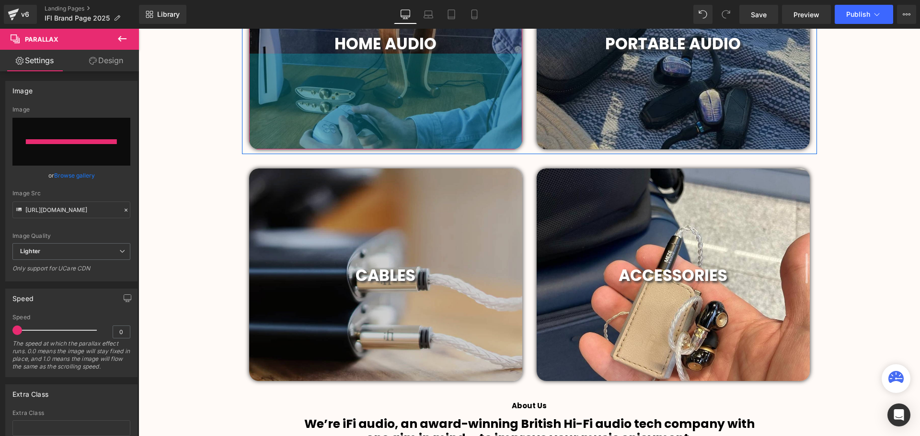
type input "[URL][DOMAIN_NAME]"
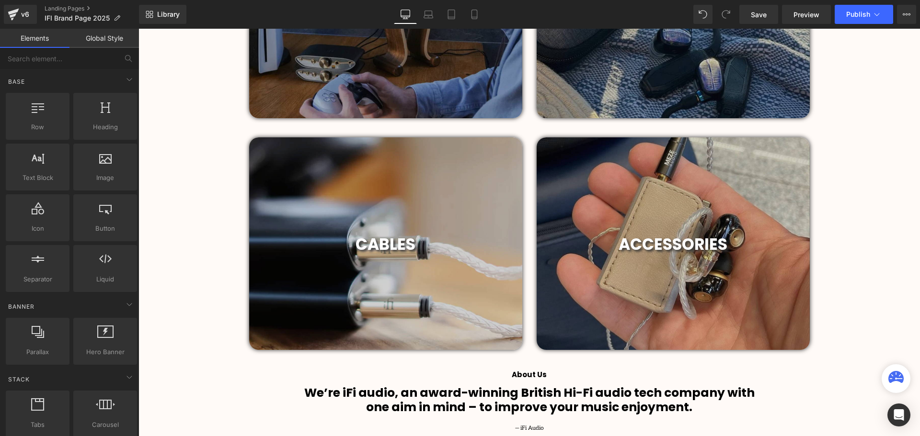
scroll to position [635, 0]
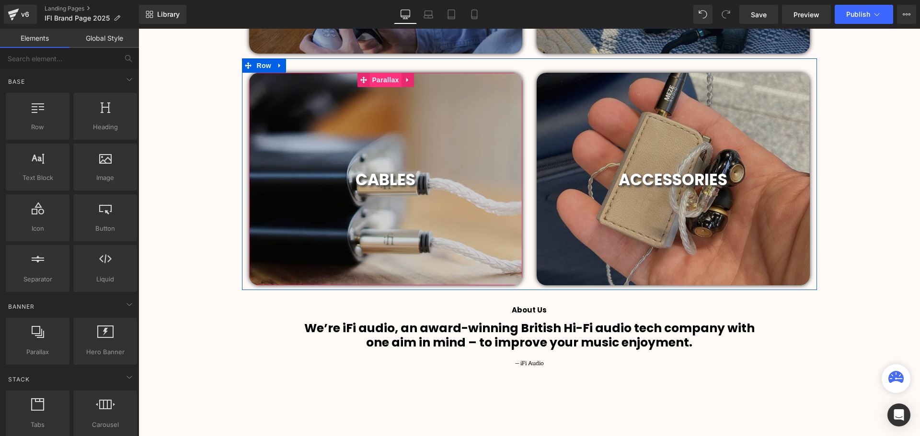
click at [386, 83] on span "Parallax" at bounding box center [385, 80] width 32 height 14
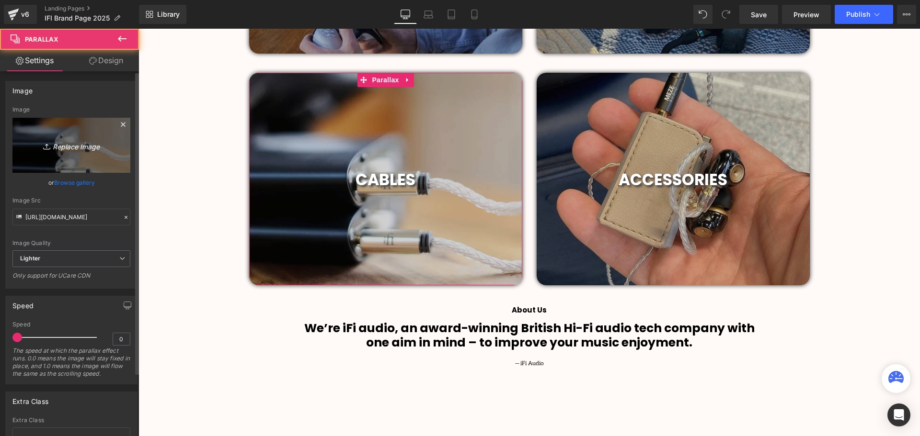
click at [70, 142] on icon "Replace Image" at bounding box center [71, 145] width 77 height 12
type input "C:\fakepath\2019 (71).png"
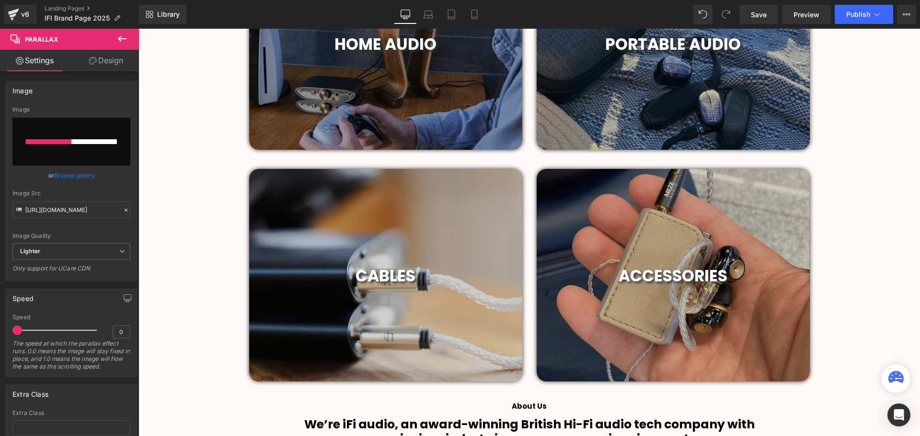
scroll to position [539, 0]
type input "[URL][DOMAIN_NAME]"
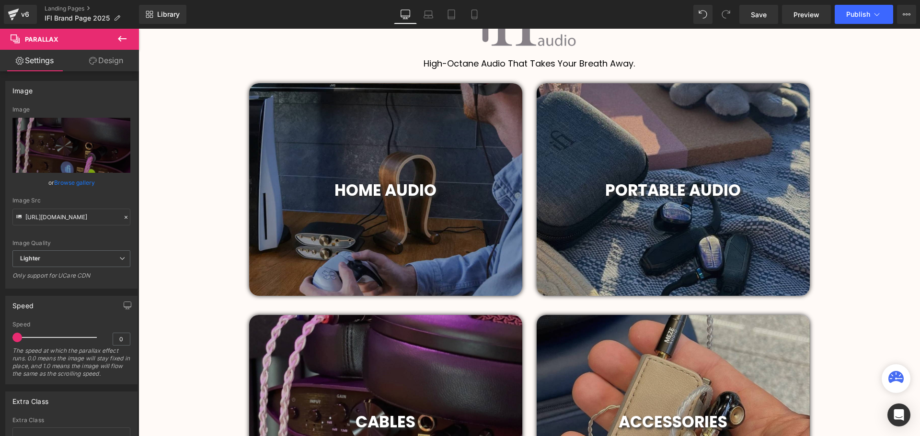
scroll to position [348, 0]
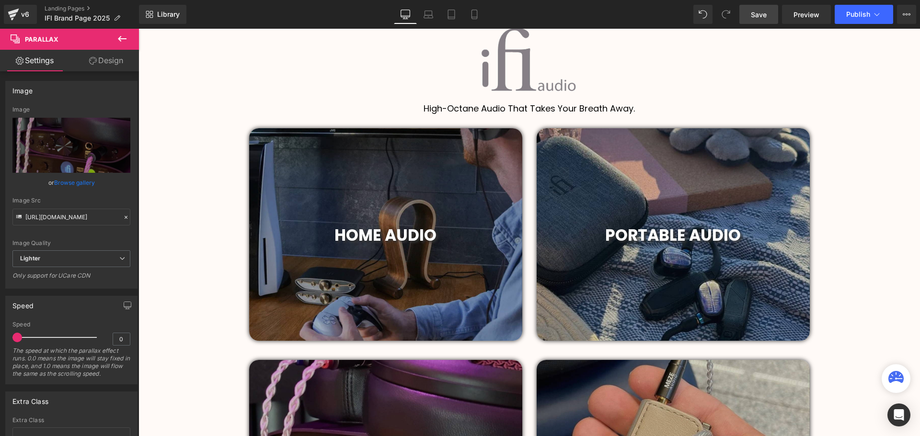
click at [761, 11] on span "Save" at bounding box center [759, 15] width 16 height 10
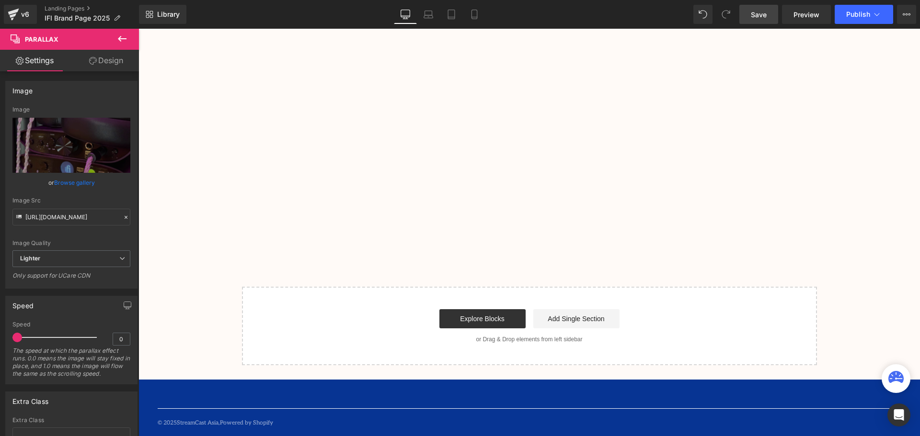
scroll to position [2132, 0]
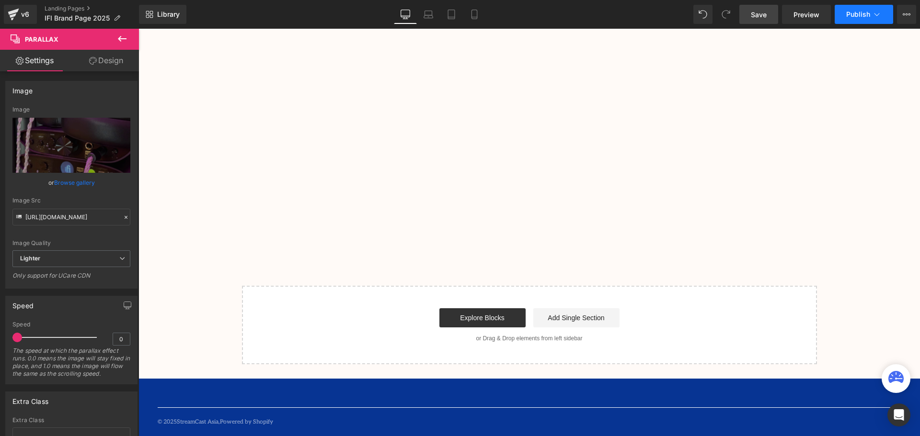
click at [864, 8] on button "Publish" at bounding box center [863, 14] width 58 height 19
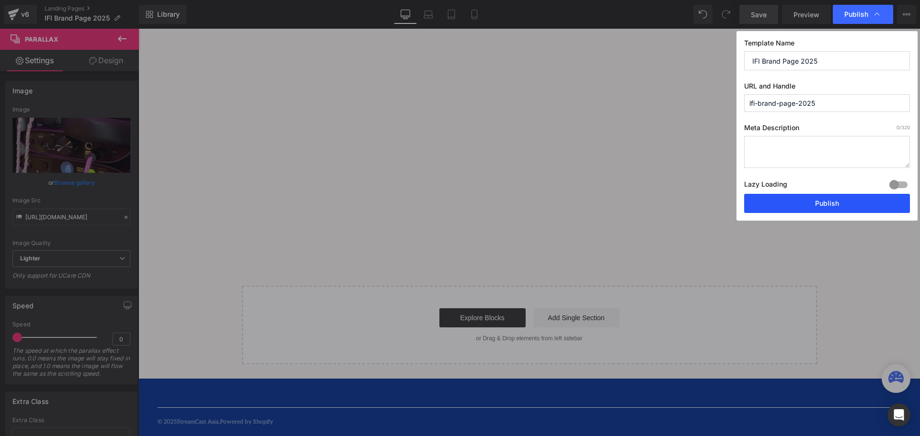
drag, startPoint x: 817, startPoint y: 205, endPoint x: 670, endPoint y: 164, distance: 153.1
click at [817, 205] on button "Publish" at bounding box center [827, 203] width 166 height 19
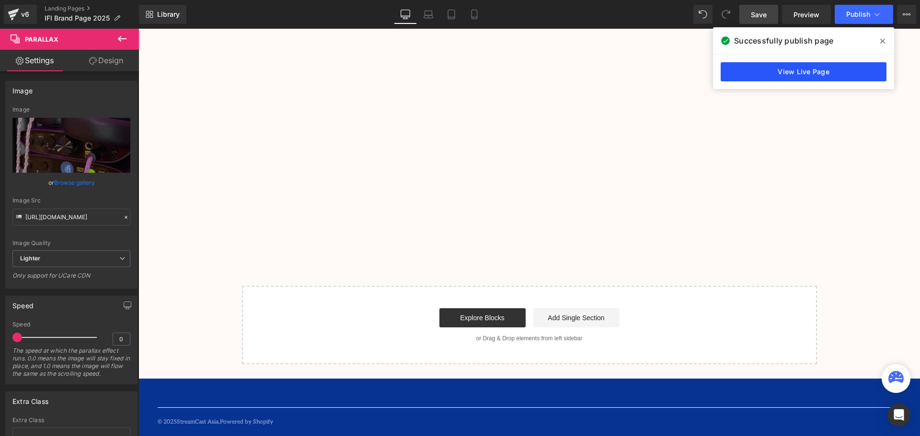
click at [805, 71] on link "View Live Page" at bounding box center [803, 71] width 166 height 19
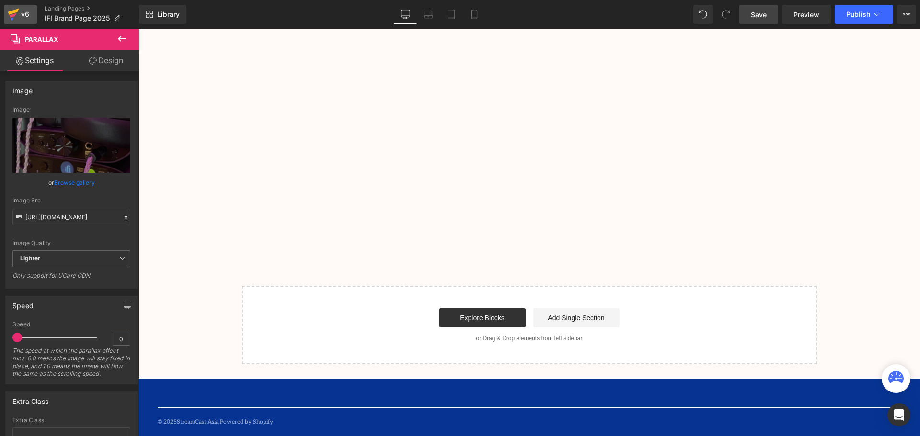
click at [22, 11] on div "v6" at bounding box center [25, 14] width 12 height 12
